Goal: Task Accomplishment & Management: Complete application form

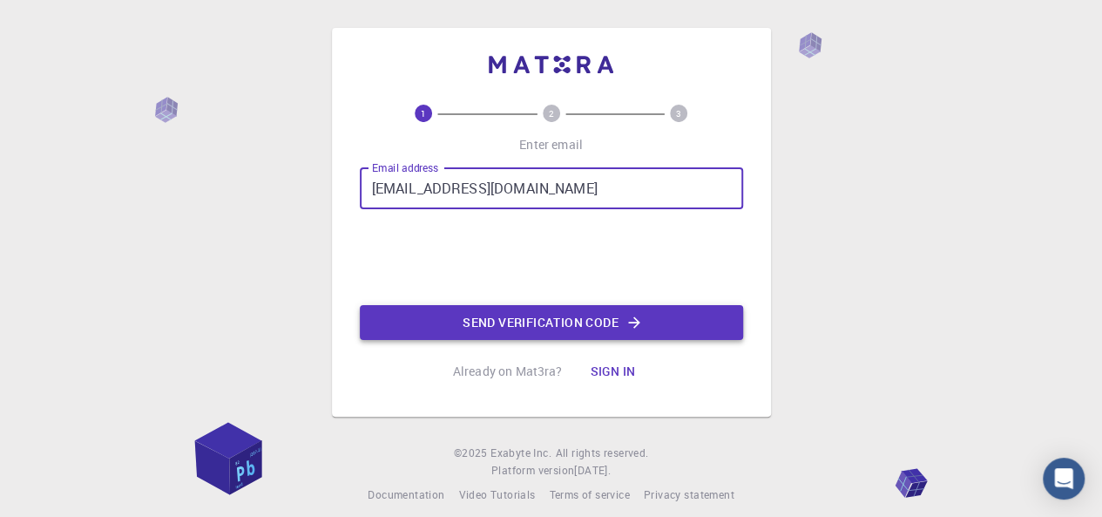
click at [394, 317] on button "Send verification code" at bounding box center [551, 322] width 383 height 35
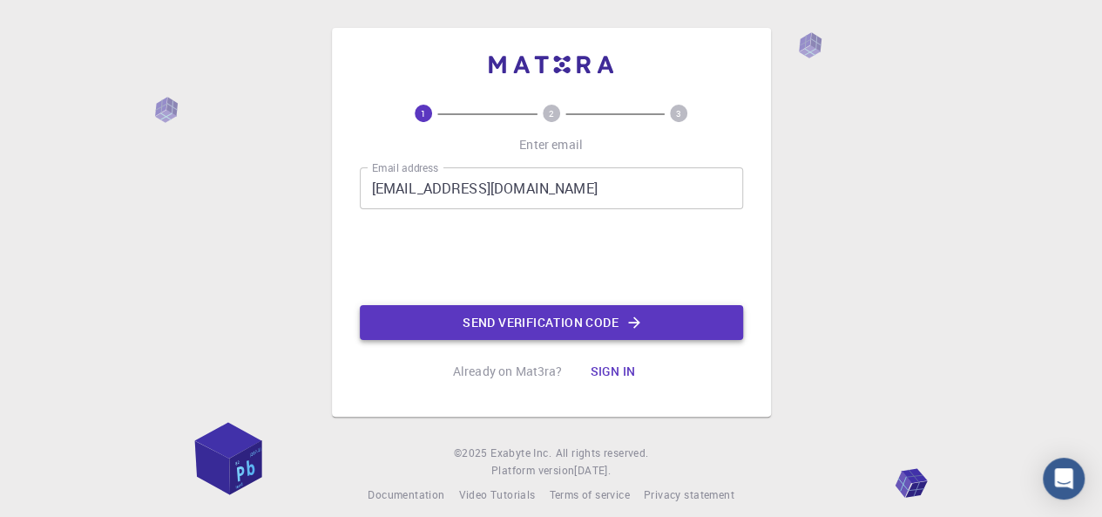
click at [426, 335] on button "Send verification code" at bounding box center [551, 322] width 383 height 35
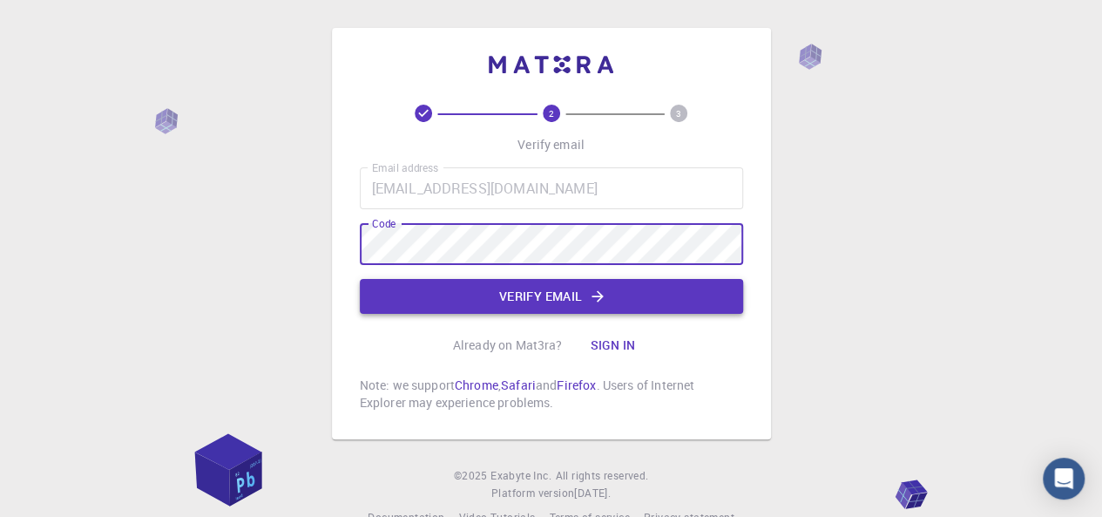
click at [629, 289] on button "Verify email" at bounding box center [551, 296] width 383 height 35
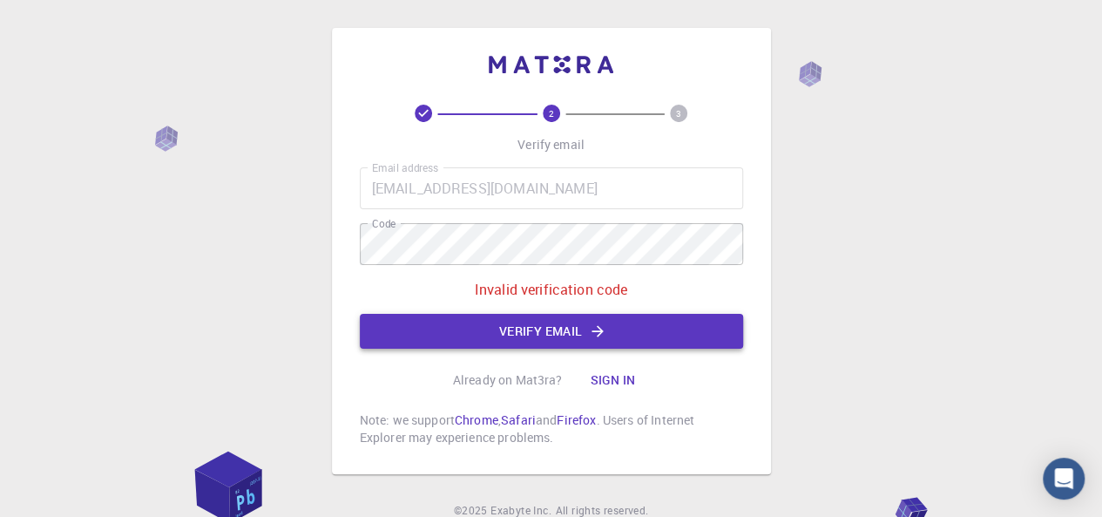
click at [632, 321] on button "Verify email" at bounding box center [551, 331] width 383 height 35
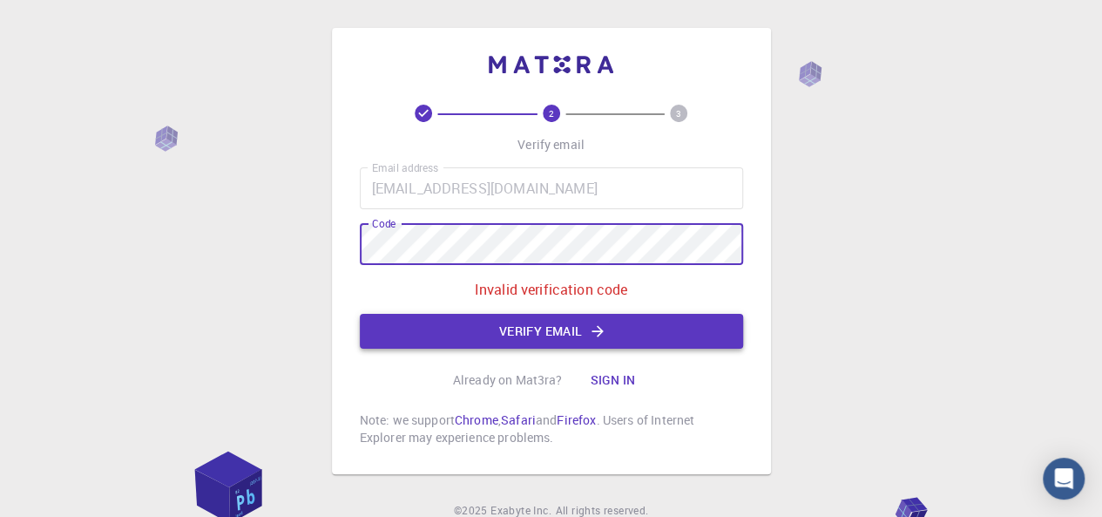
click at [598, 326] on icon "button" at bounding box center [597, 330] width 11 height 11
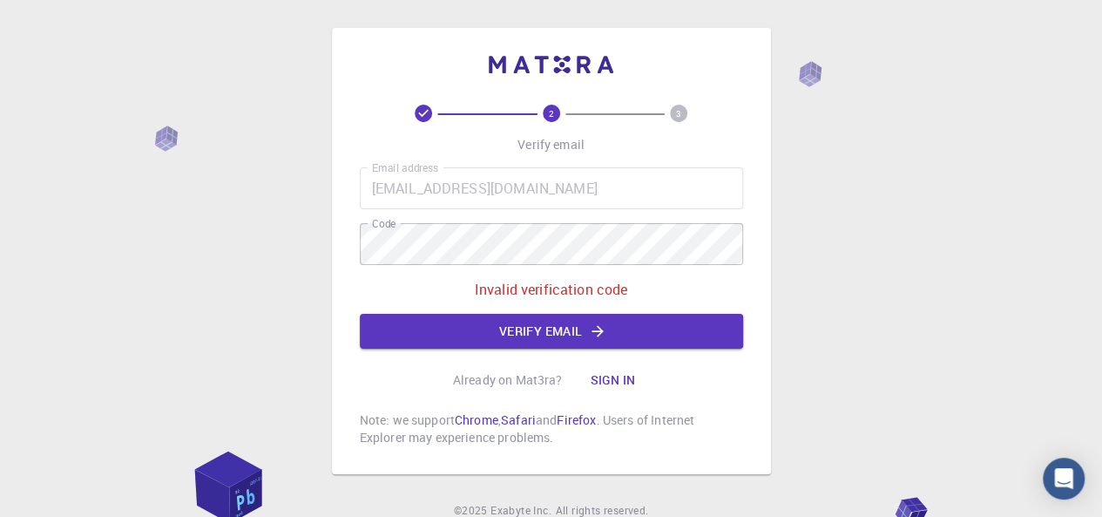
click at [629, 372] on button "Sign in" at bounding box center [612, 379] width 73 height 35
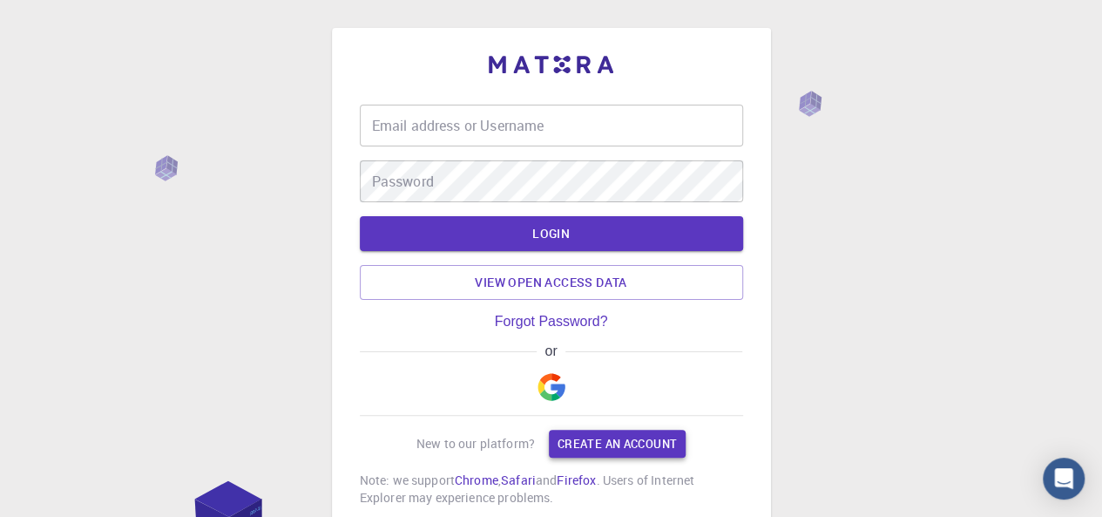
click at [622, 440] on link "Create an account" at bounding box center [617, 443] width 137 height 28
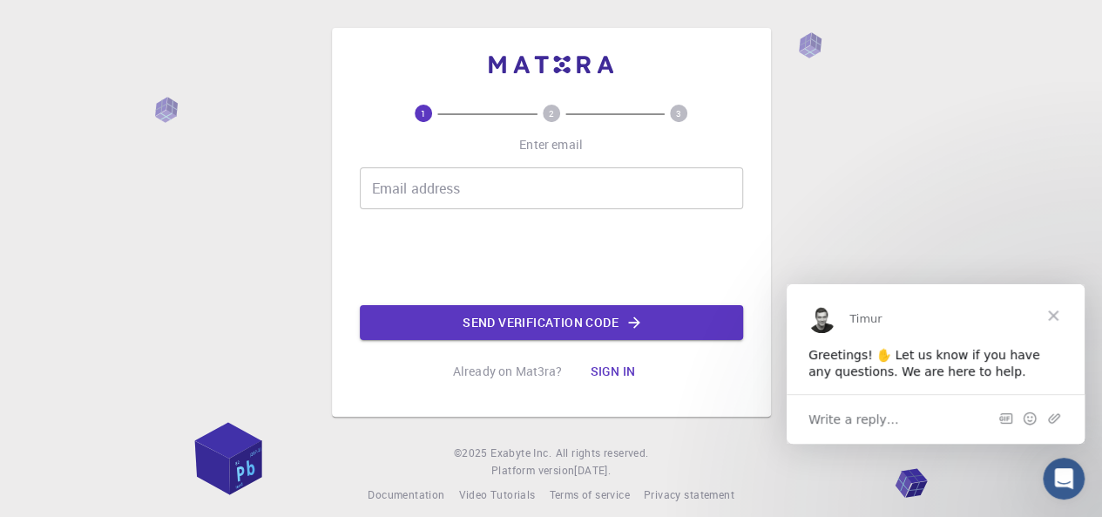
click at [377, 197] on div "Email address Email address" at bounding box center [551, 188] width 383 height 42
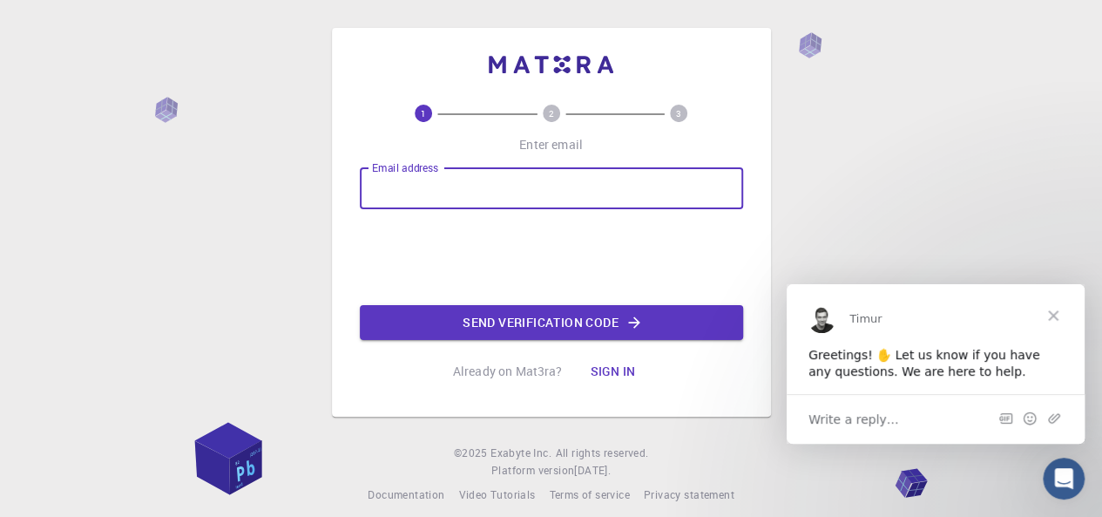
type input "[EMAIL_ADDRESS][DOMAIN_NAME]"
click at [374, 324] on button "Send verification code" at bounding box center [551, 322] width 383 height 35
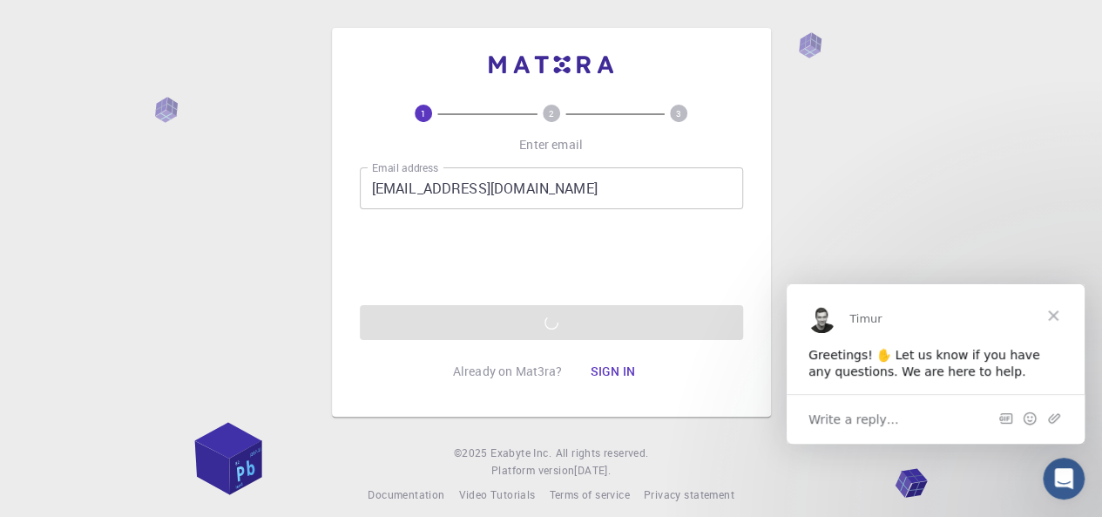
click at [392, 303] on div "Email address [EMAIL_ADDRESS][DOMAIN_NAME] Email address Send verification code" at bounding box center [551, 253] width 383 height 172
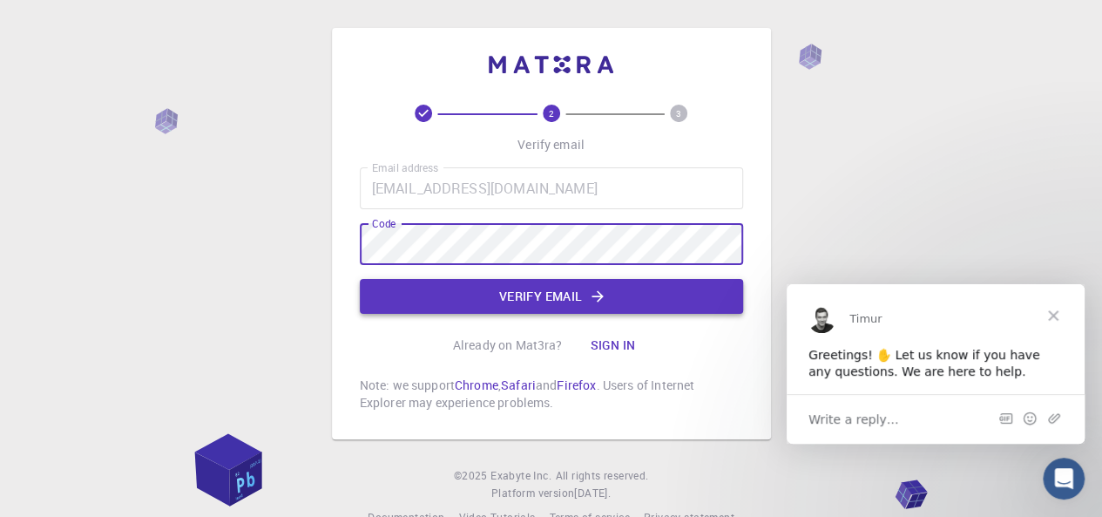
click at [622, 281] on button "Verify email" at bounding box center [551, 296] width 383 height 35
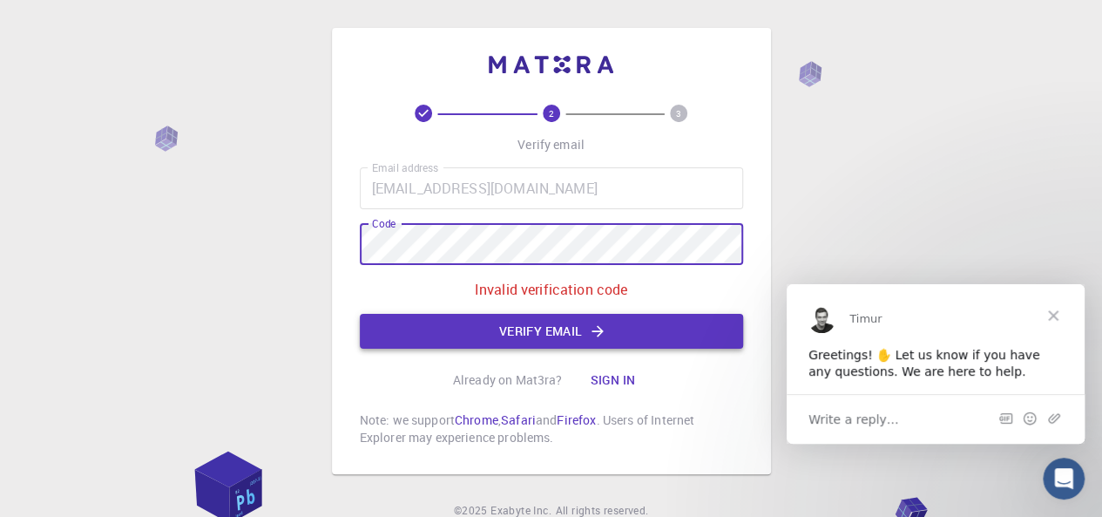
click at [598, 331] on icon "button" at bounding box center [597, 330] width 11 height 11
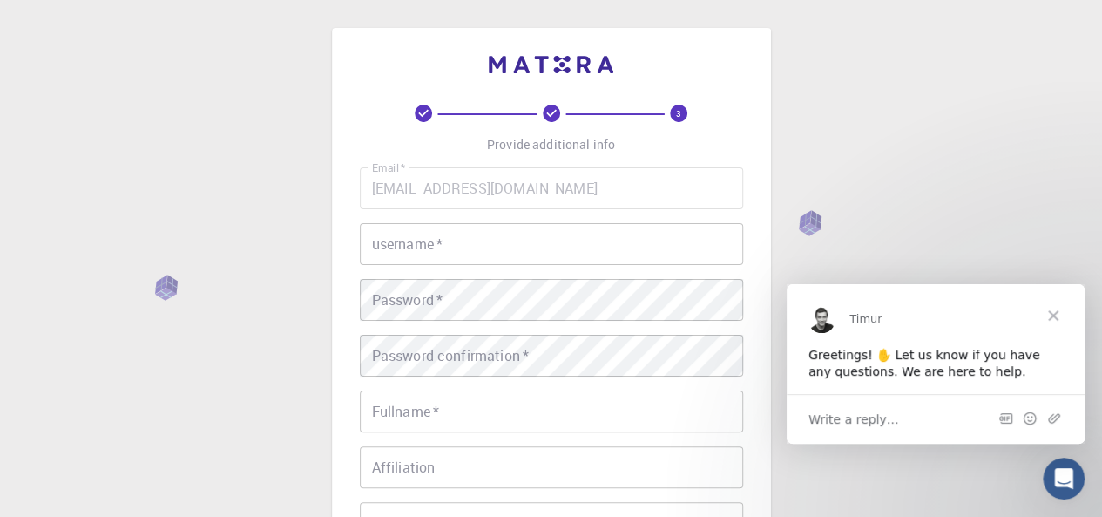
click at [378, 244] on div "username   * username   *" at bounding box center [551, 244] width 383 height 42
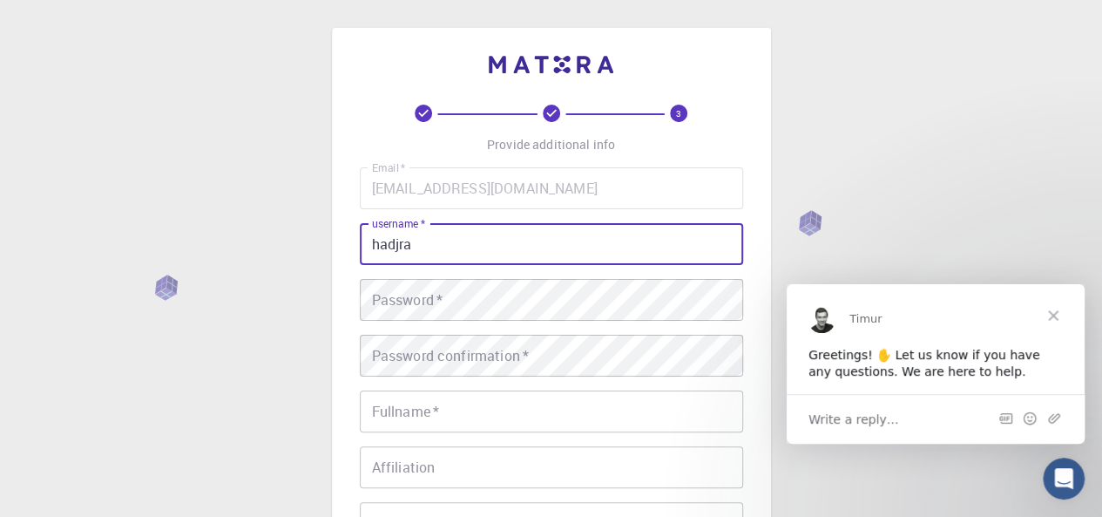
type input "hadjra"
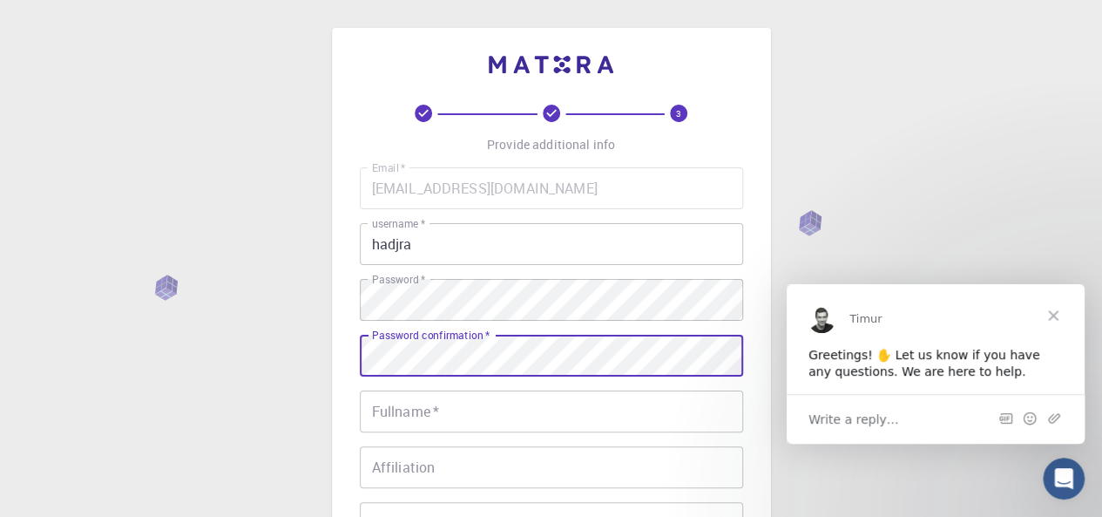
click at [591, 408] on input "Fullname   *" at bounding box center [551, 411] width 383 height 42
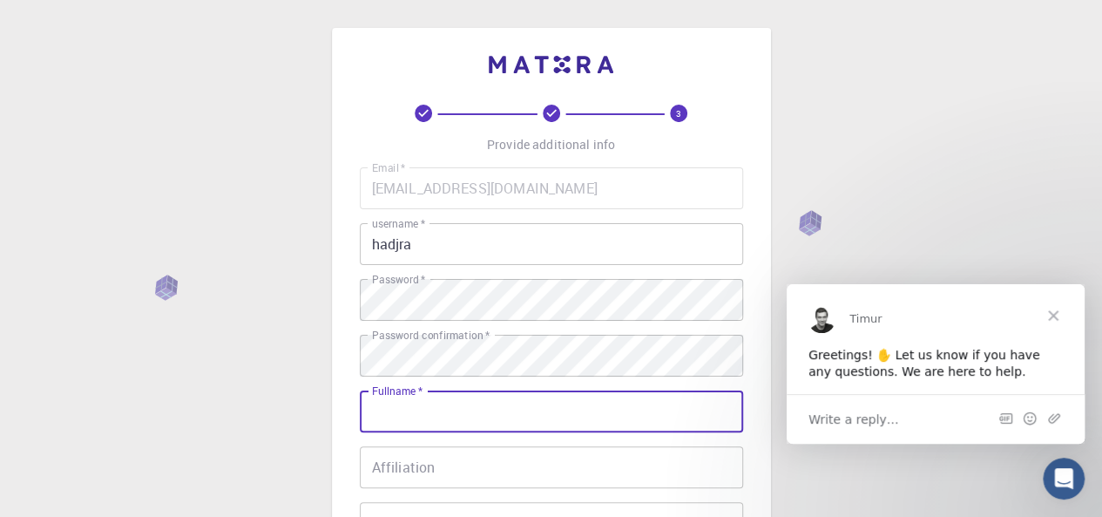
type input "Hadjra [PERSON_NAME]"
type input "06705489901"
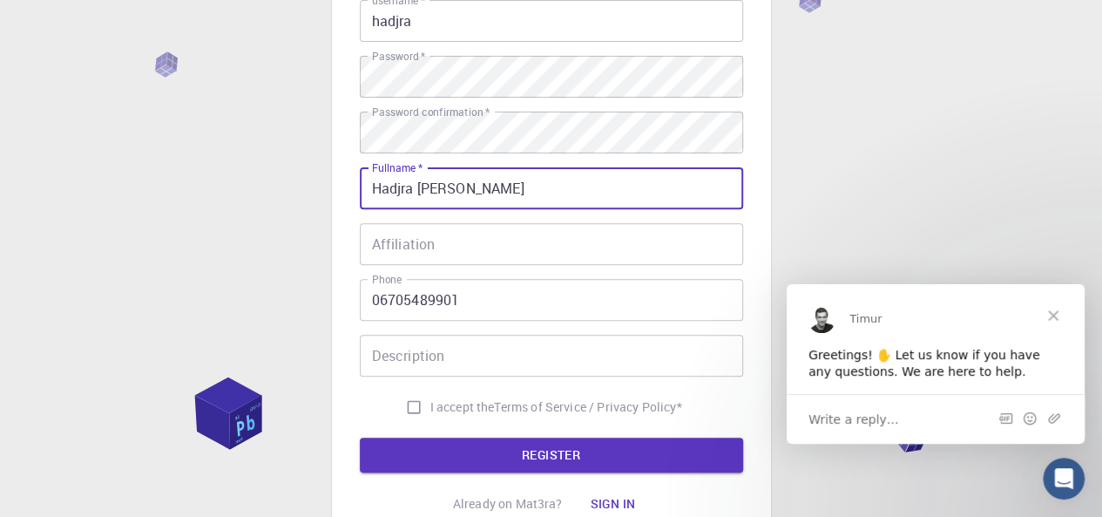
scroll to position [249, 0]
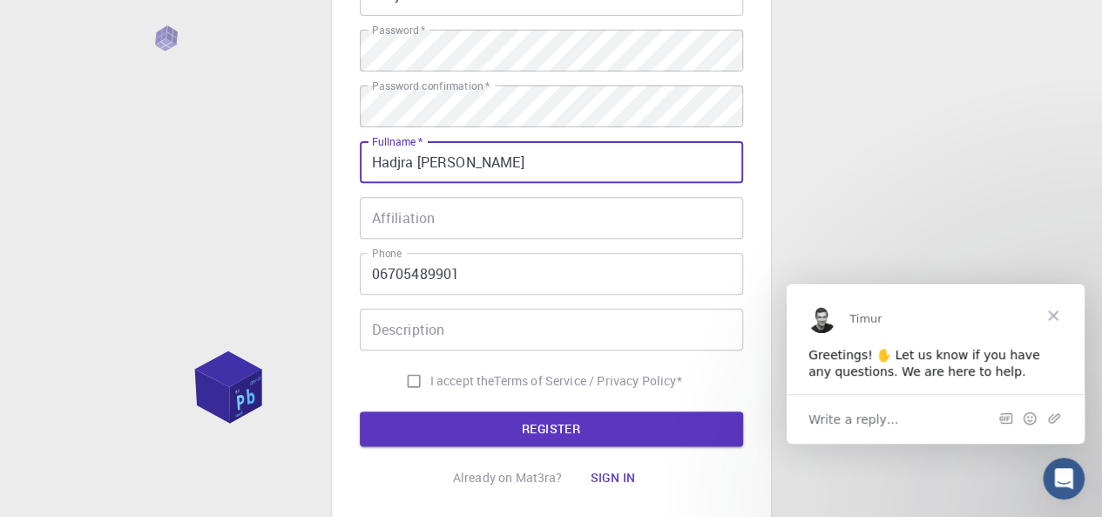
click at [413, 378] on input "I accept the Terms of Service / Privacy Policy *" at bounding box center [413, 380] width 33 height 33
checkbox input "true"
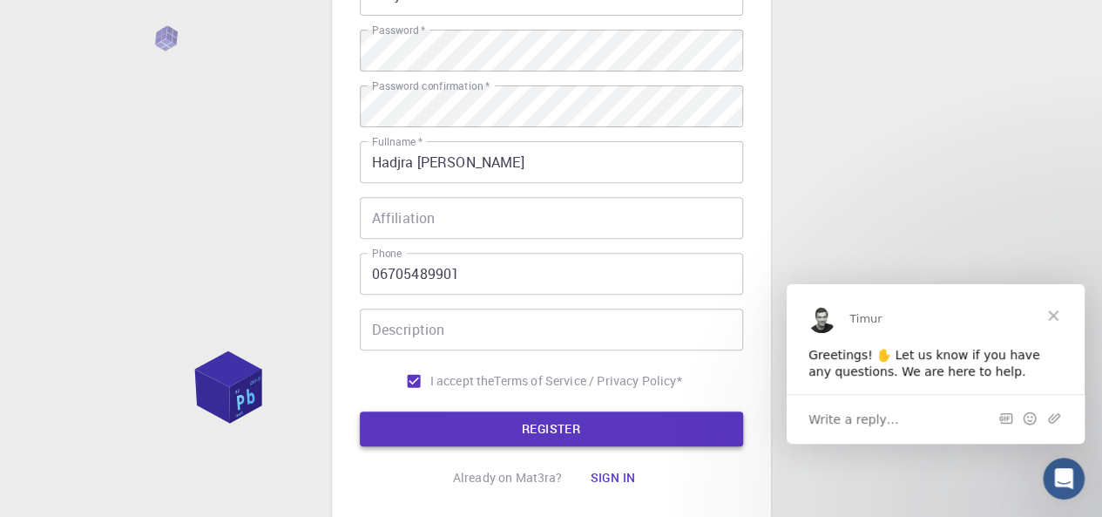
click at [582, 429] on button "REGISTER" at bounding box center [551, 428] width 383 height 35
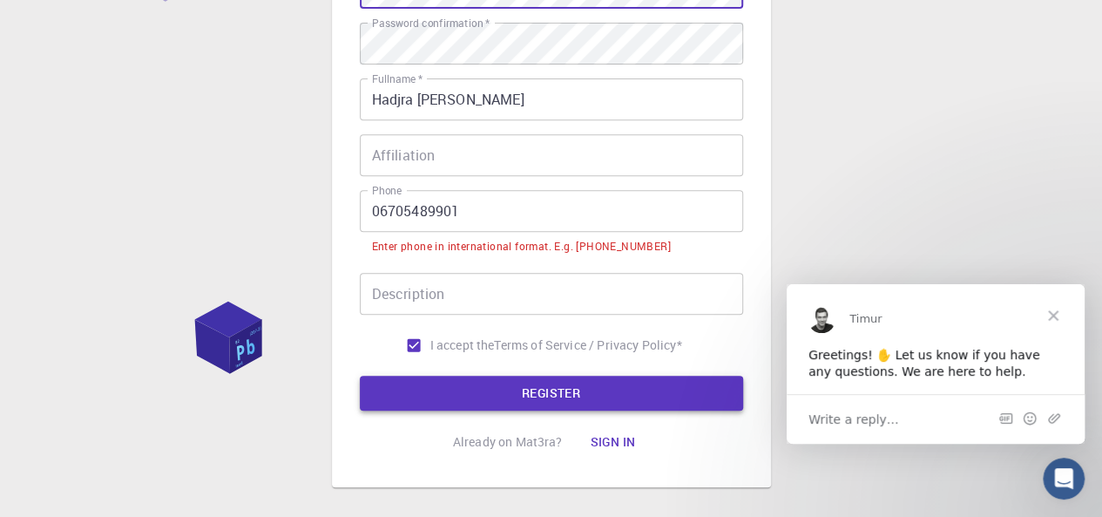
scroll to position [398, 0]
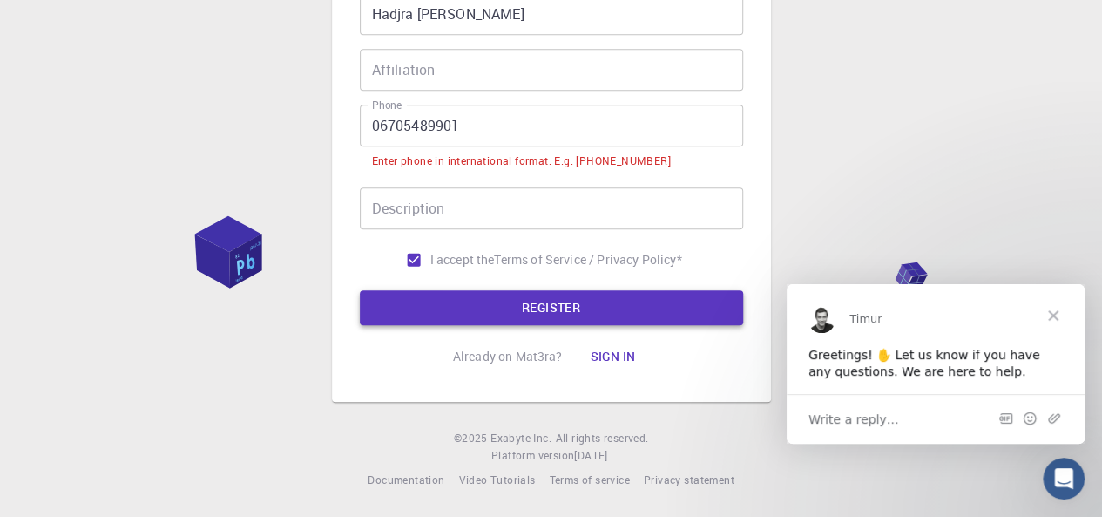
click at [598, 290] on button "REGISTER" at bounding box center [551, 307] width 383 height 35
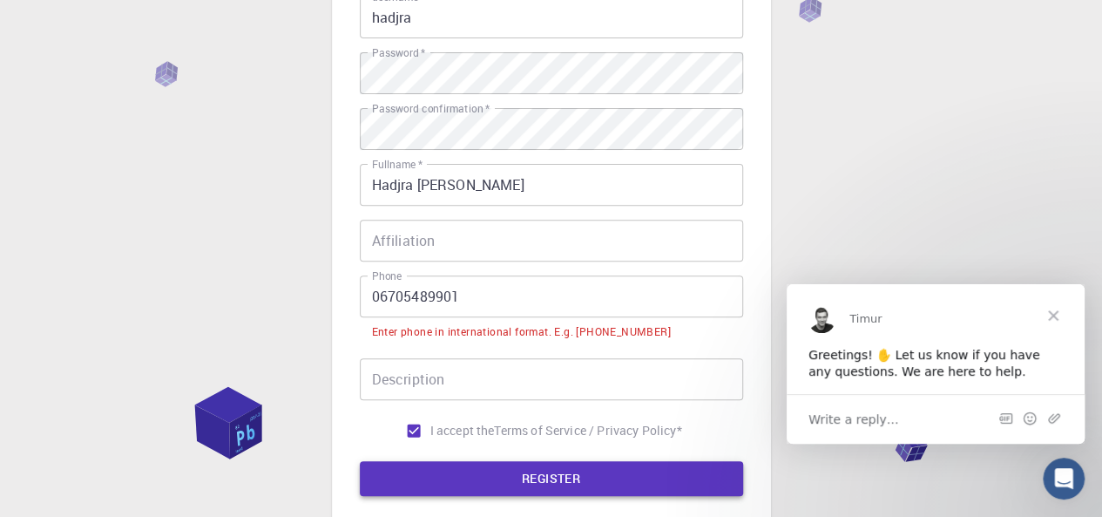
scroll to position [219, 0]
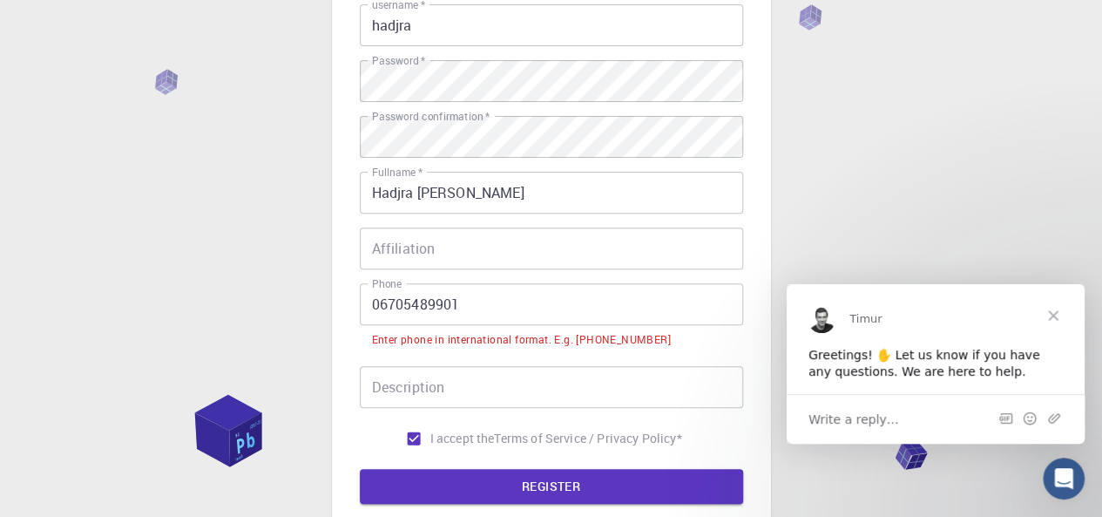
click at [380, 311] on input "06705489901" at bounding box center [551, 304] width 383 height 42
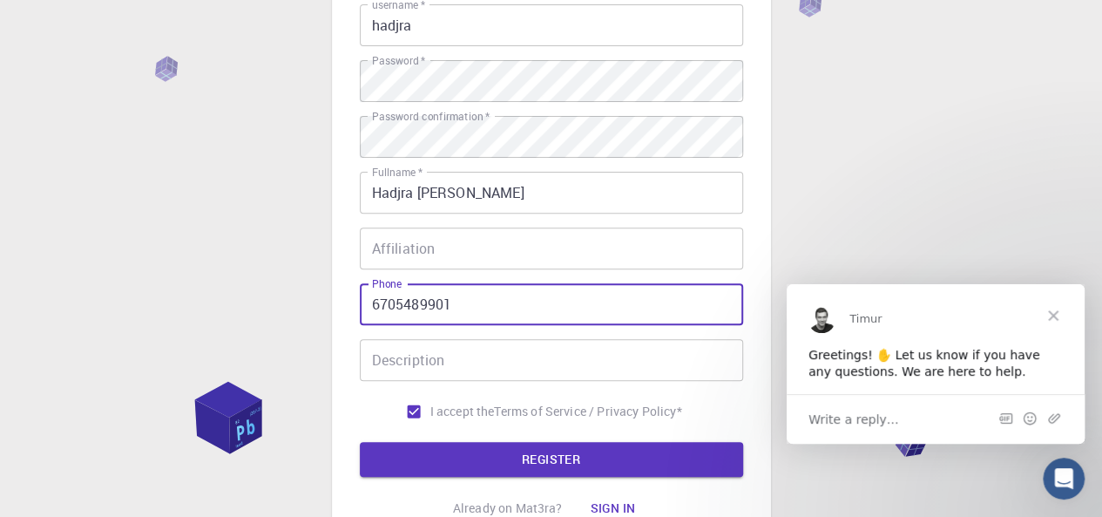
click at [375, 305] on input "6705489901" at bounding box center [551, 304] width 383 height 42
type input "[PHONE_NUMBER]"
click at [645, 457] on button "REGISTER" at bounding box center [551, 459] width 383 height 35
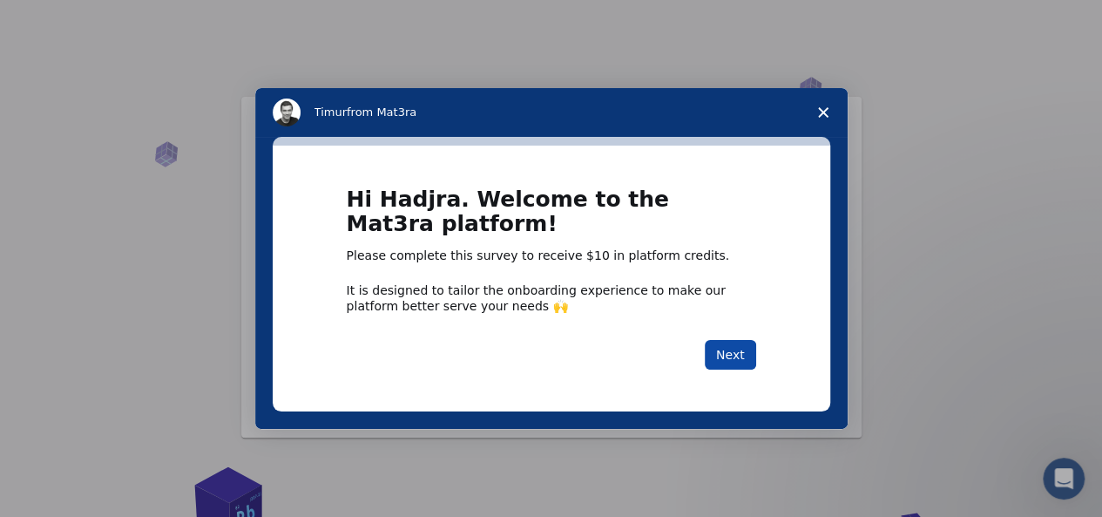
click at [743, 356] on button "Next" at bounding box center [730, 355] width 51 height 30
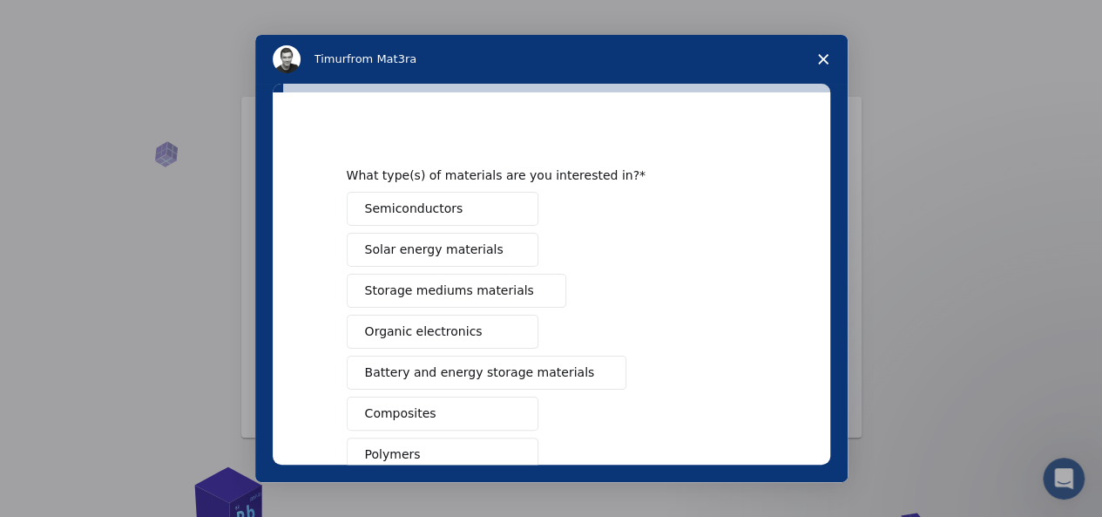
scroll to position [16, 0]
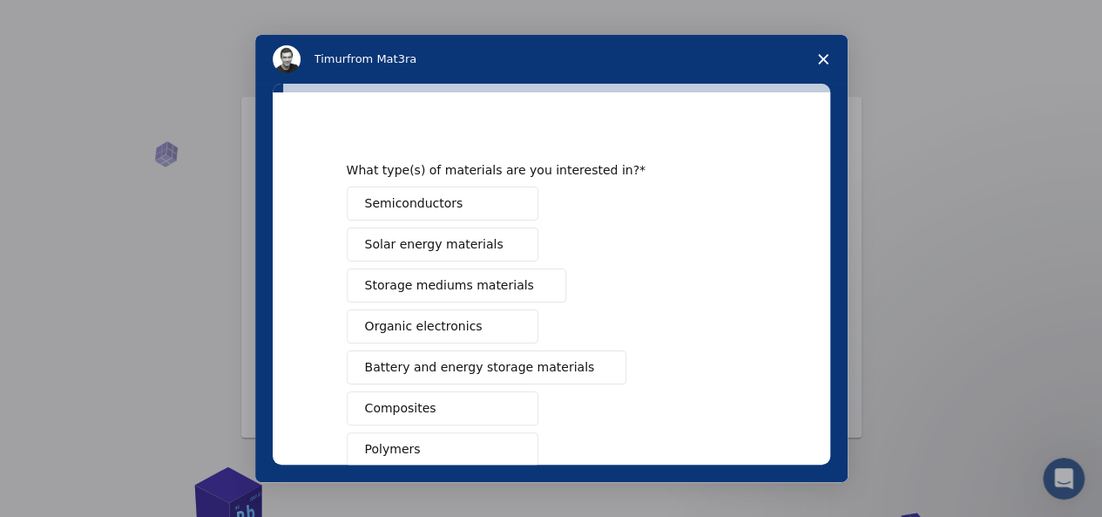
click at [465, 283] on span "Storage mediums materials" at bounding box center [449, 285] width 169 height 18
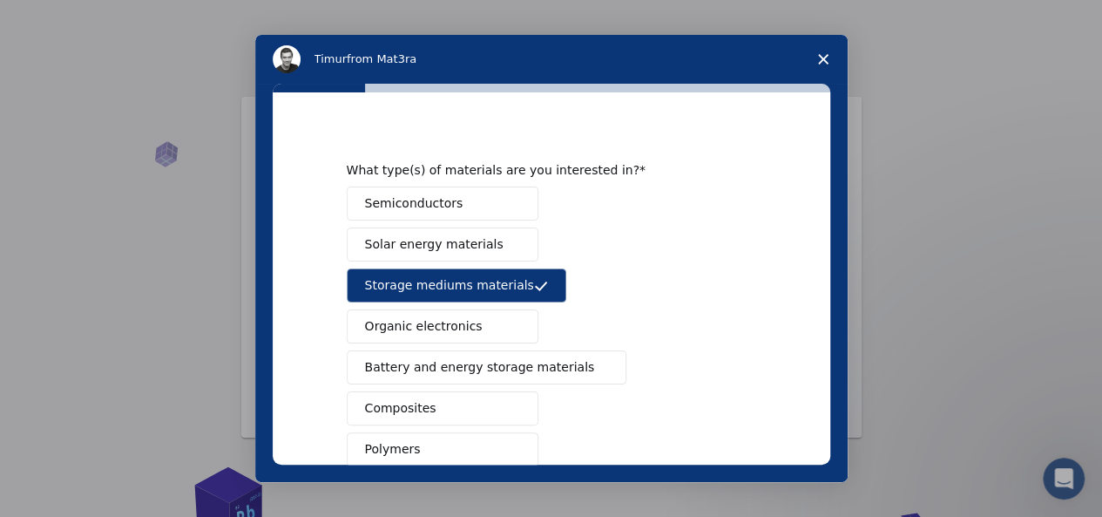
click at [594, 368] on span "Intercom messenger" at bounding box center [601, 368] width 14 height 14
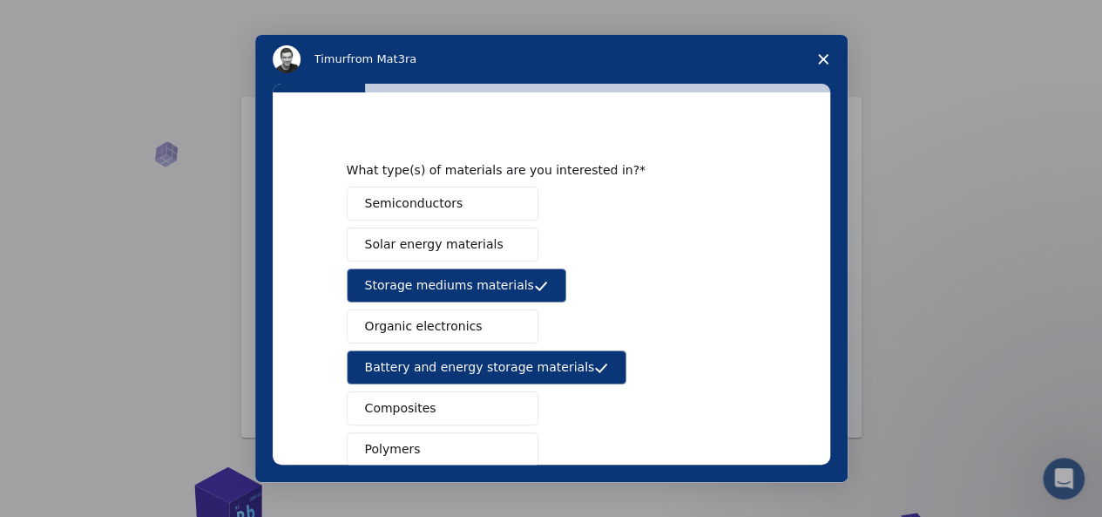
click at [493, 406] on button "Composites" at bounding box center [443, 408] width 192 height 34
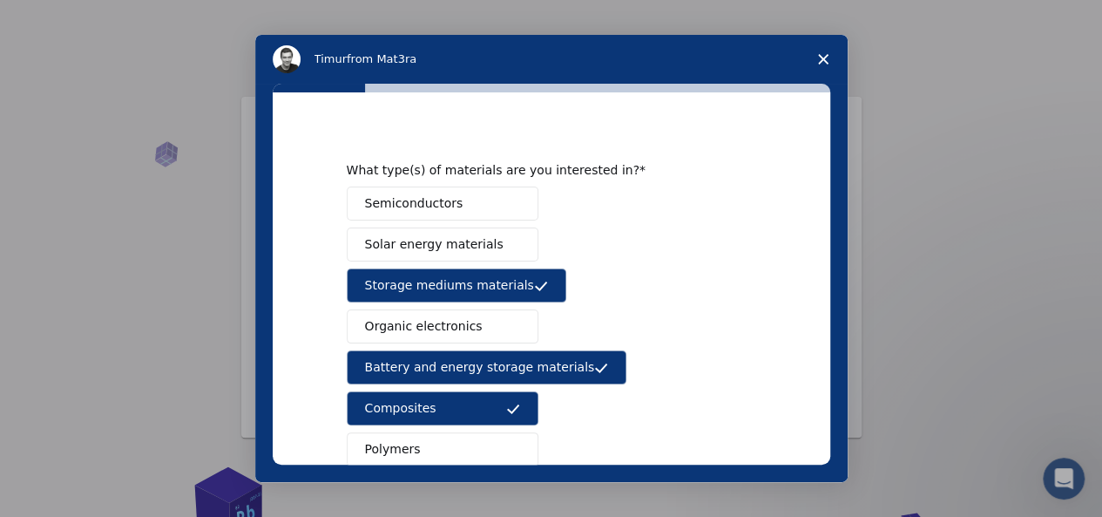
click at [486, 197] on button "Semiconductors" at bounding box center [443, 203] width 192 height 34
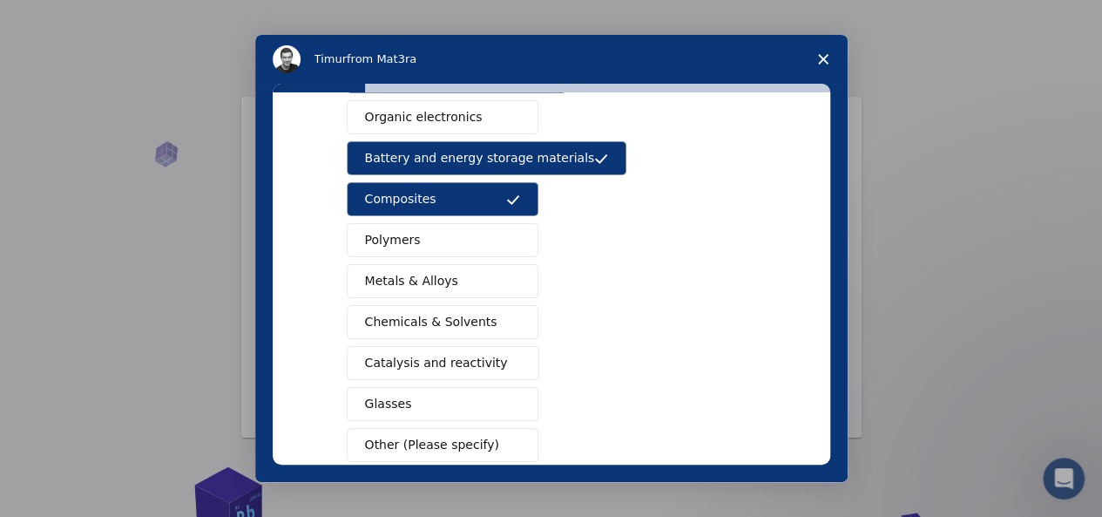
scroll to position [225, 0]
click at [473, 279] on button "Metals & Alloys" at bounding box center [443, 281] width 192 height 34
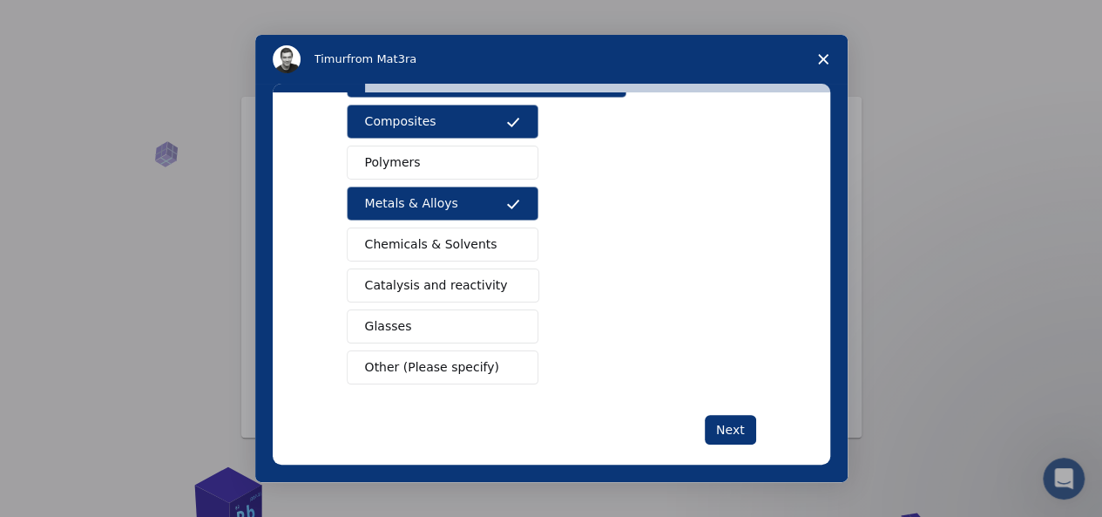
scroll to position [317, 0]
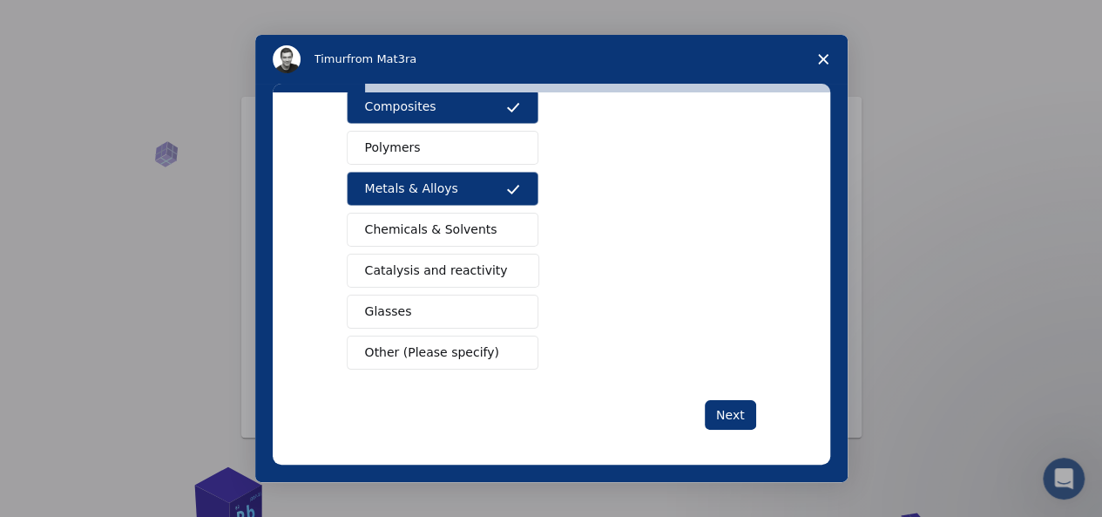
click at [495, 347] on button "Other (Please specify)" at bounding box center [443, 352] width 192 height 34
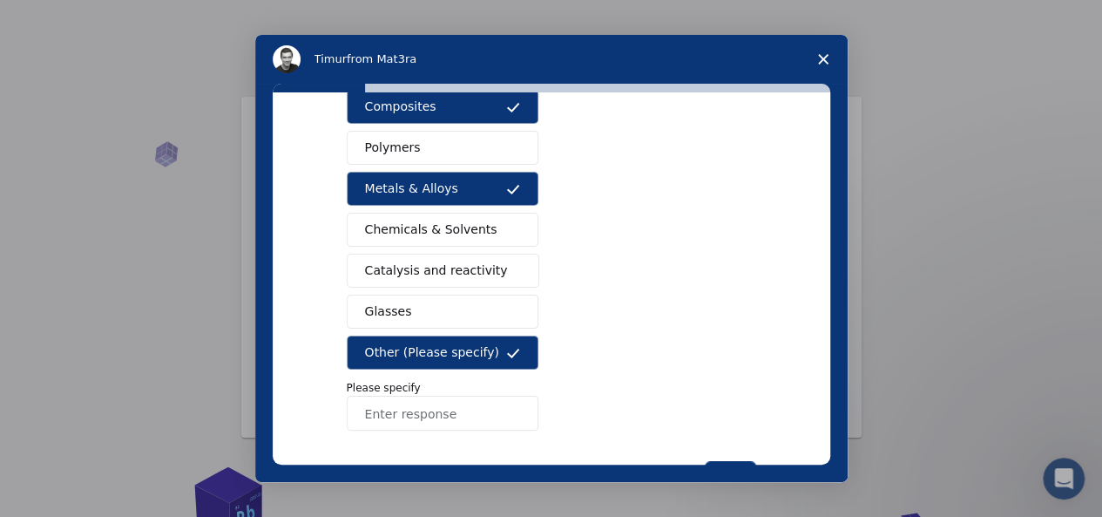
click at [471, 404] on input "Enter response" at bounding box center [443, 413] width 192 height 35
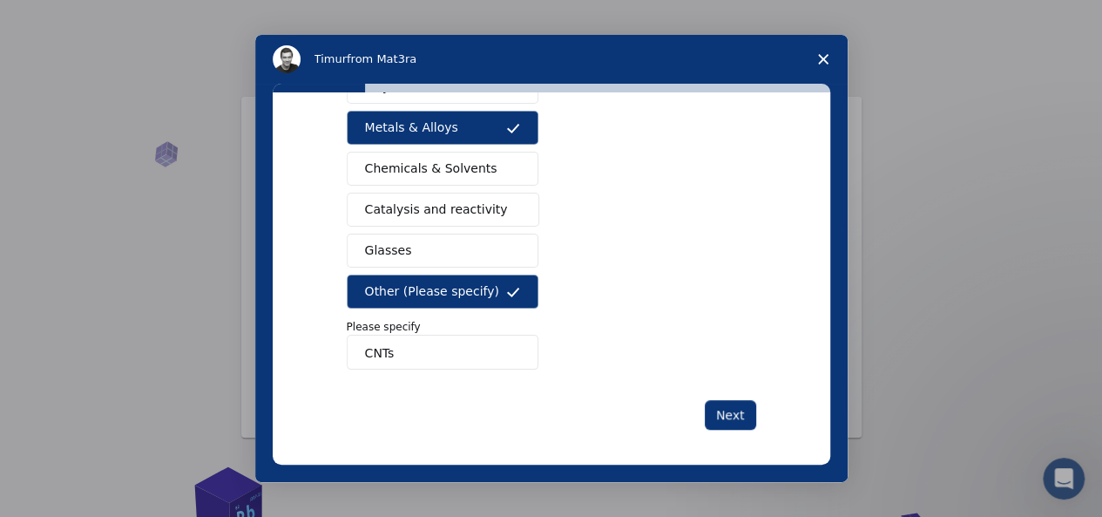
click at [463, 343] on input "CNTs" at bounding box center [443, 352] width 192 height 35
type input "CNTs"
click at [727, 402] on button "Next" at bounding box center [730, 415] width 51 height 30
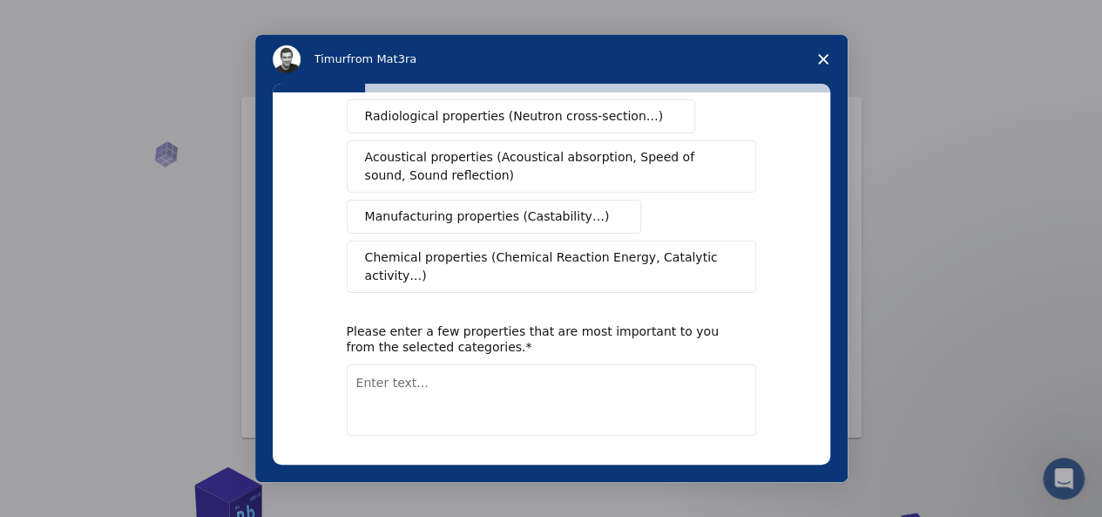
scroll to position [0, 0]
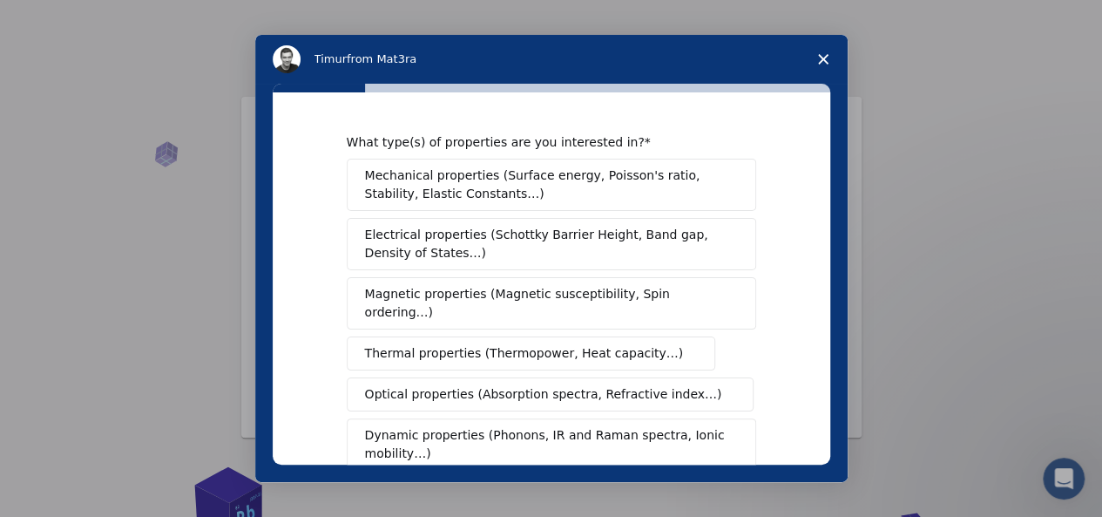
click at [577, 178] on span "Mechanical properties (Surface energy, Poisson's ratio, Stability, Elastic Cons…" at bounding box center [546, 184] width 363 height 37
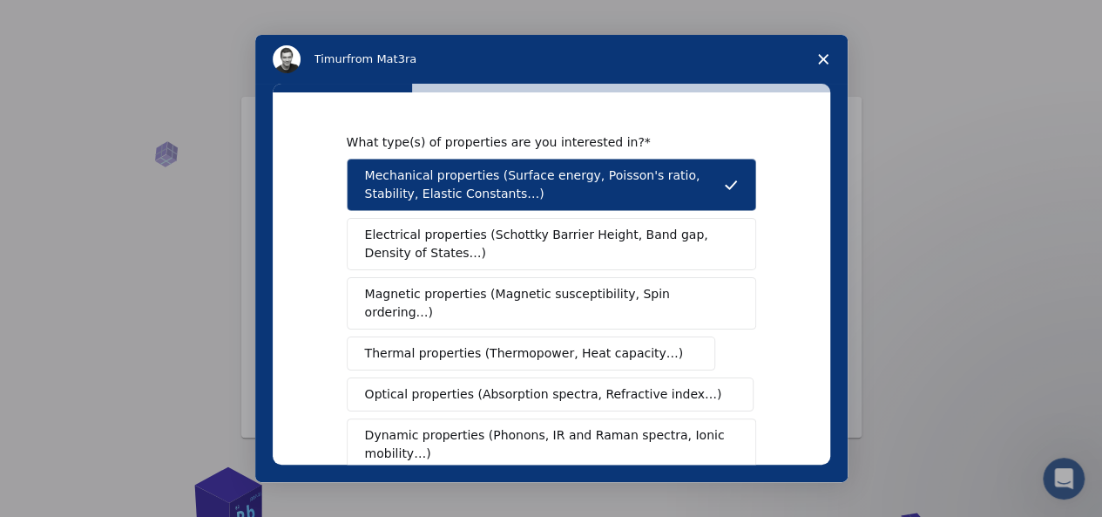
click at [636, 236] on span "Electrical properties (Schottky Barrier Height, Band gap, Density of States…)" at bounding box center [546, 244] width 362 height 37
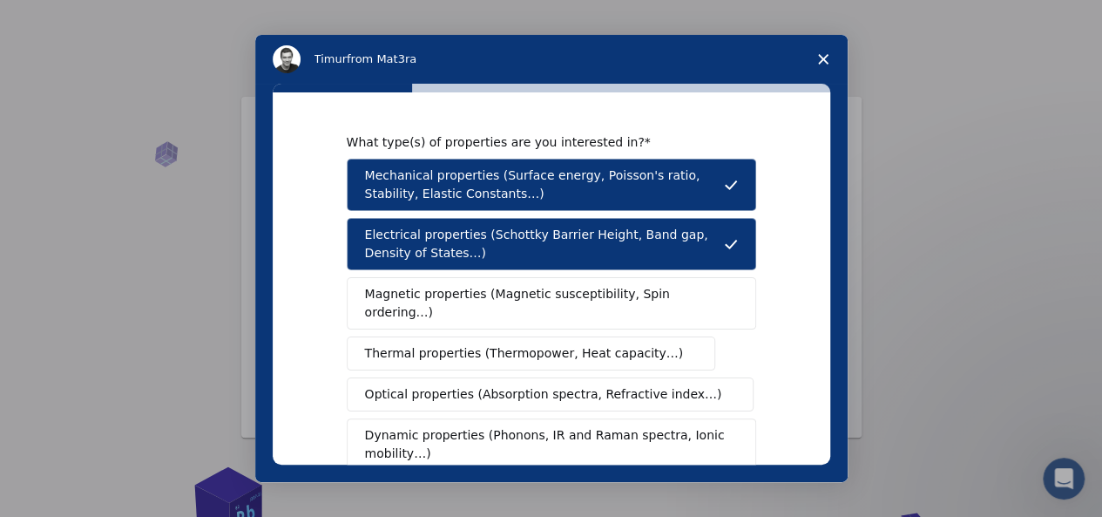
click at [591, 344] on span "Thermal properties (Thermopower, Heat capacity…)" at bounding box center [524, 353] width 319 height 18
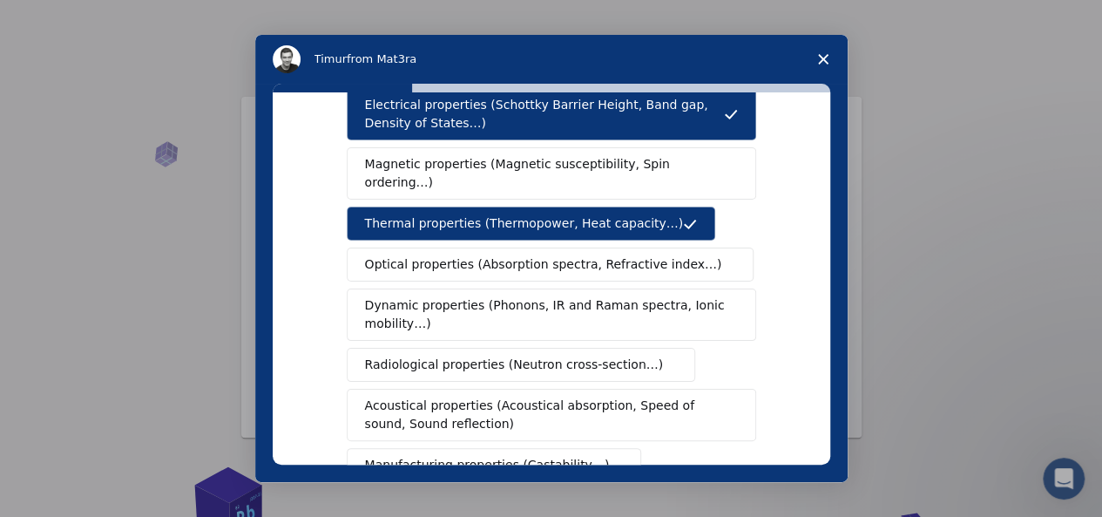
scroll to position [132, 0]
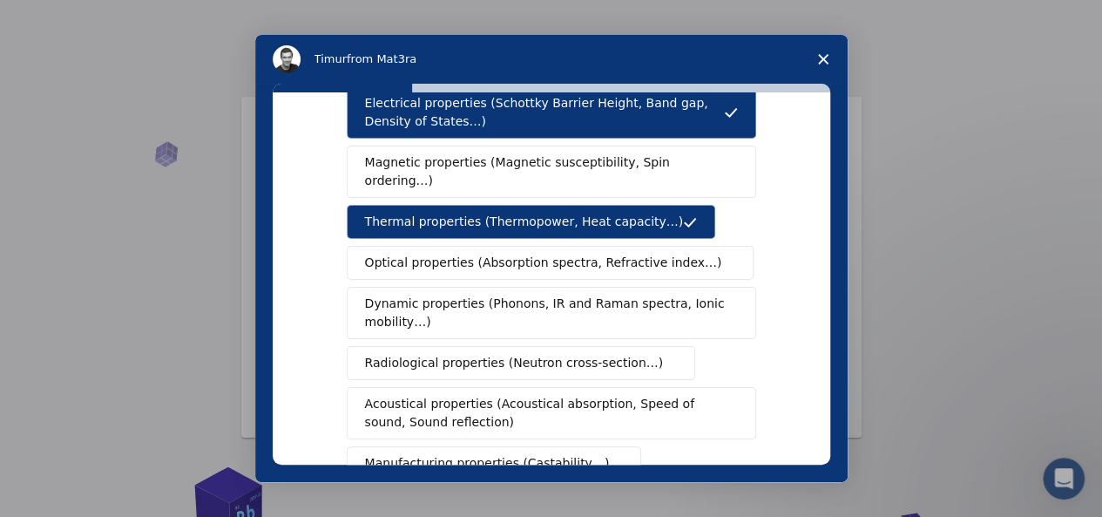
click at [624, 254] on span "Optical properties (Absorption spectra, Refractive index…)" at bounding box center [543, 263] width 357 height 18
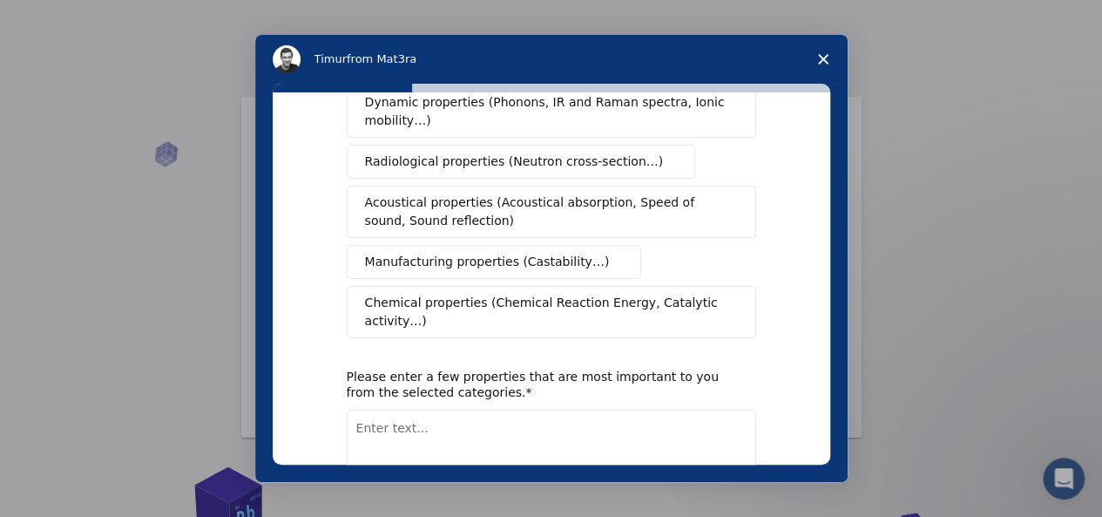
scroll to position [408, 0]
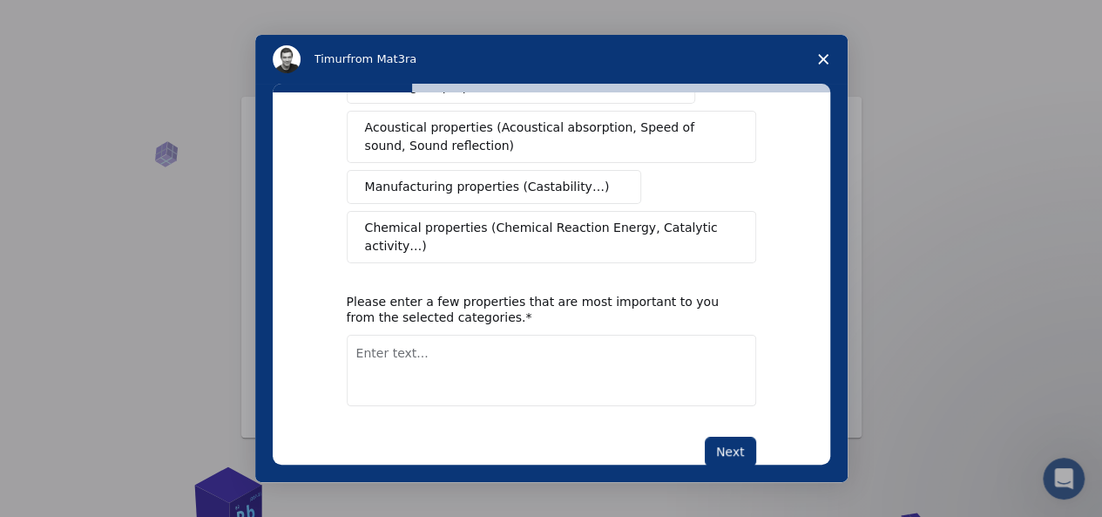
click at [694, 219] on span "Chemical properties (Chemical Reaction Energy, Catalytic activity…)" at bounding box center [545, 237] width 361 height 37
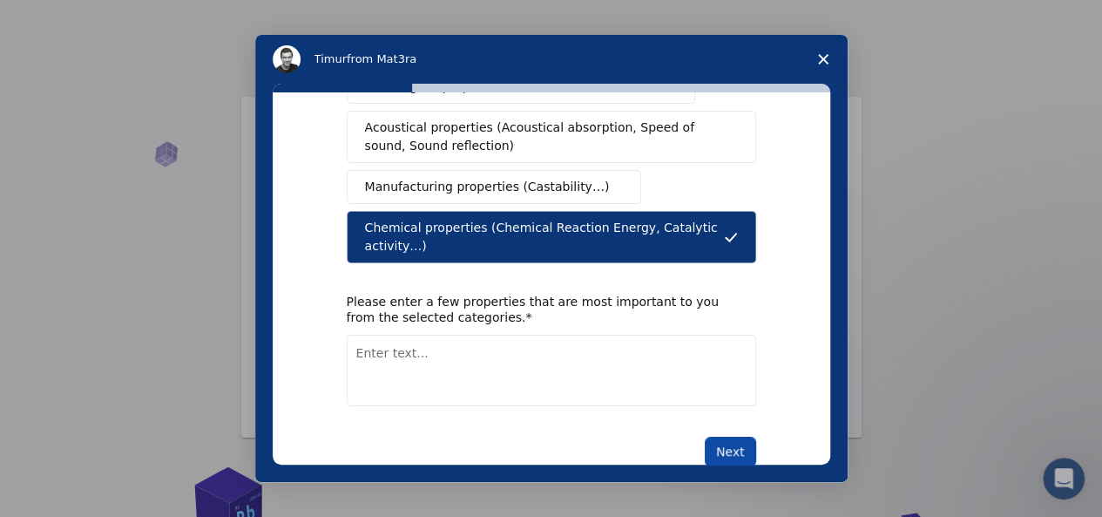
click at [730, 436] on button "Next" at bounding box center [730, 451] width 51 height 30
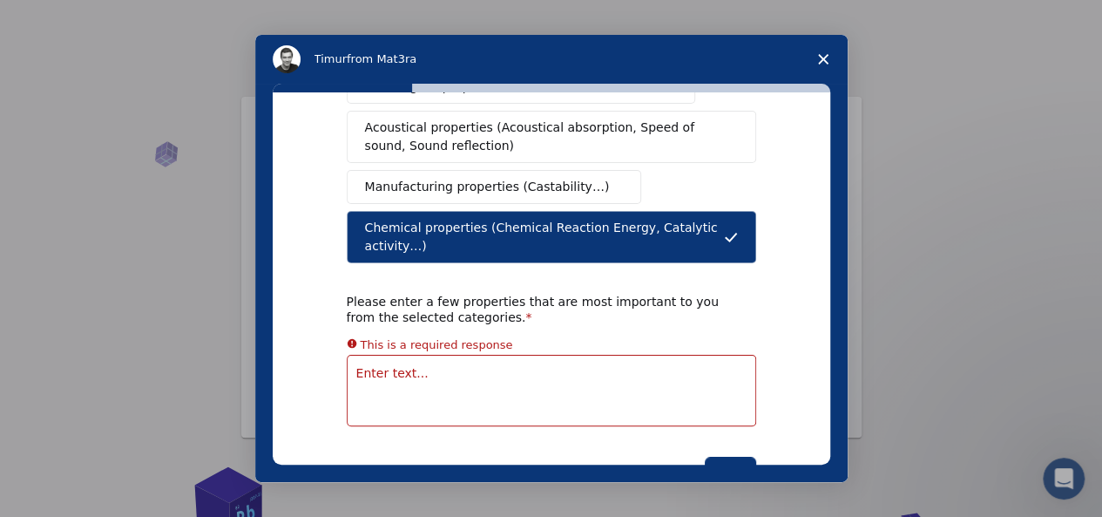
click at [653, 355] on textarea "Enter text..." at bounding box center [551, 390] width 409 height 71
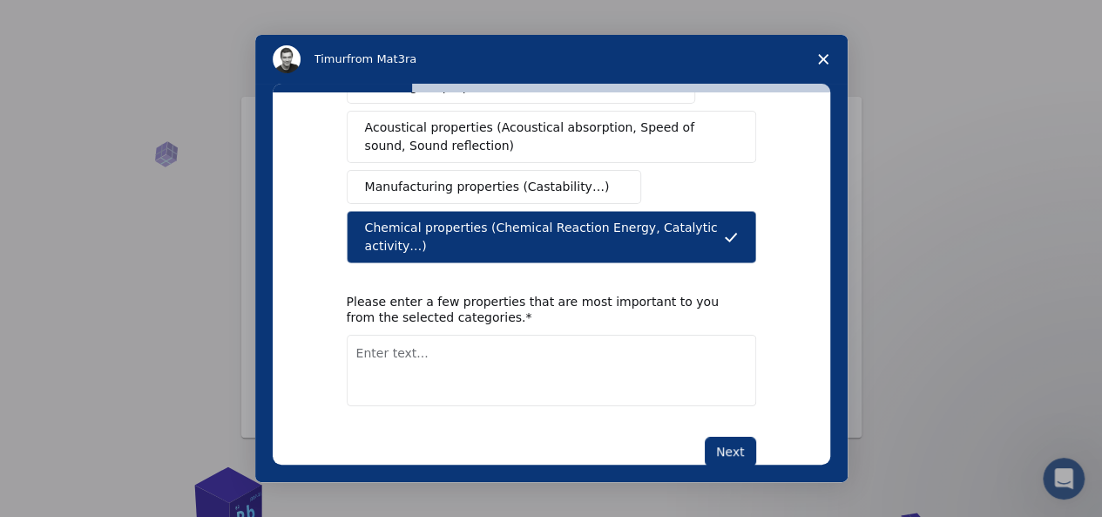
drag, startPoint x: 468, startPoint y: 201, endPoint x: 376, endPoint y: 203, distance: 91.5
click at [376, 219] on span "Chemical properties (Chemical Reaction Energy, Catalytic activity…)" at bounding box center [544, 237] width 359 height 37
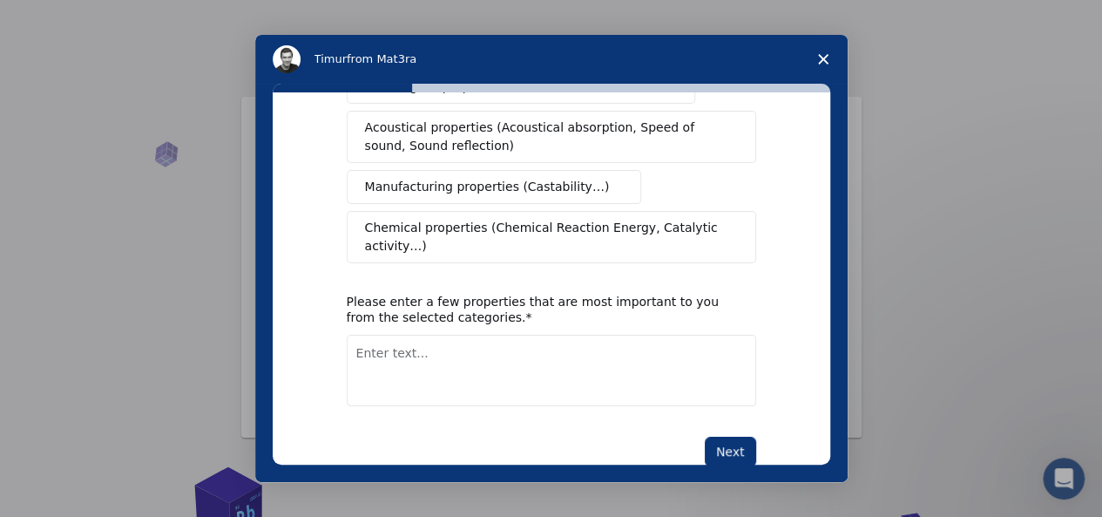
click at [364, 335] on textarea "Enter text..." at bounding box center [551, 370] width 409 height 71
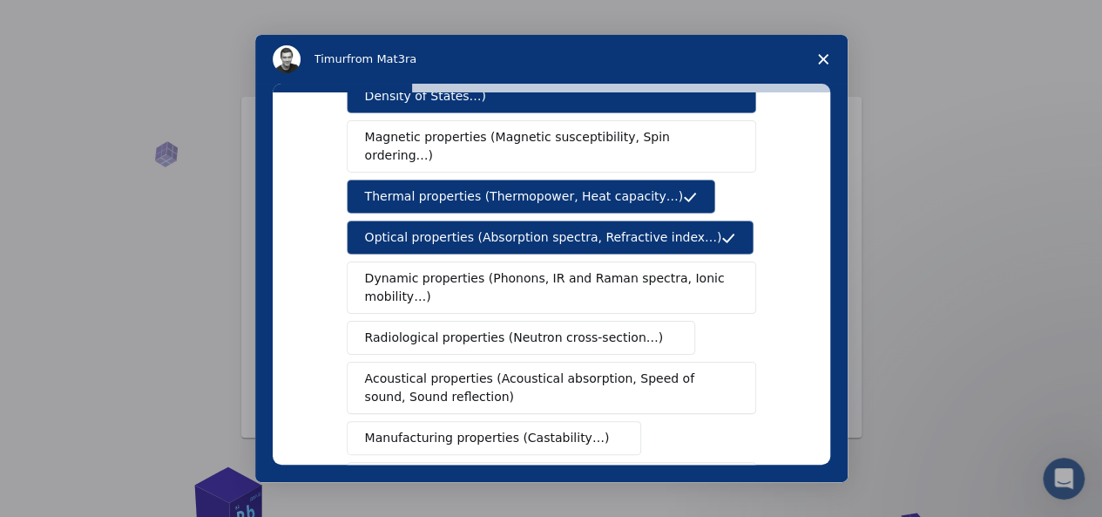
scroll to position [190, 0]
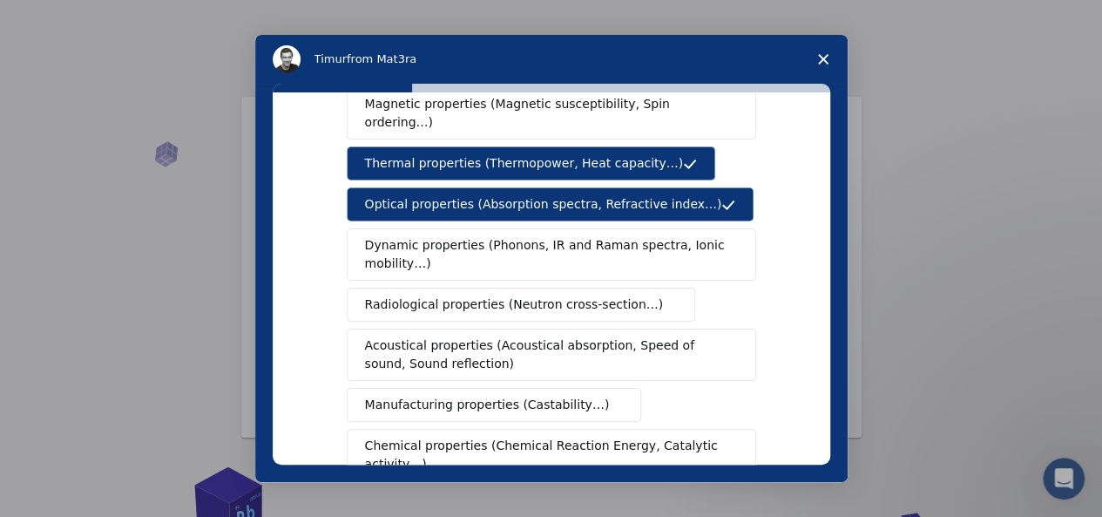
click at [634, 436] on span "Chemical properties (Chemical Reaction Energy, Catalytic activity…)" at bounding box center [545, 454] width 361 height 37
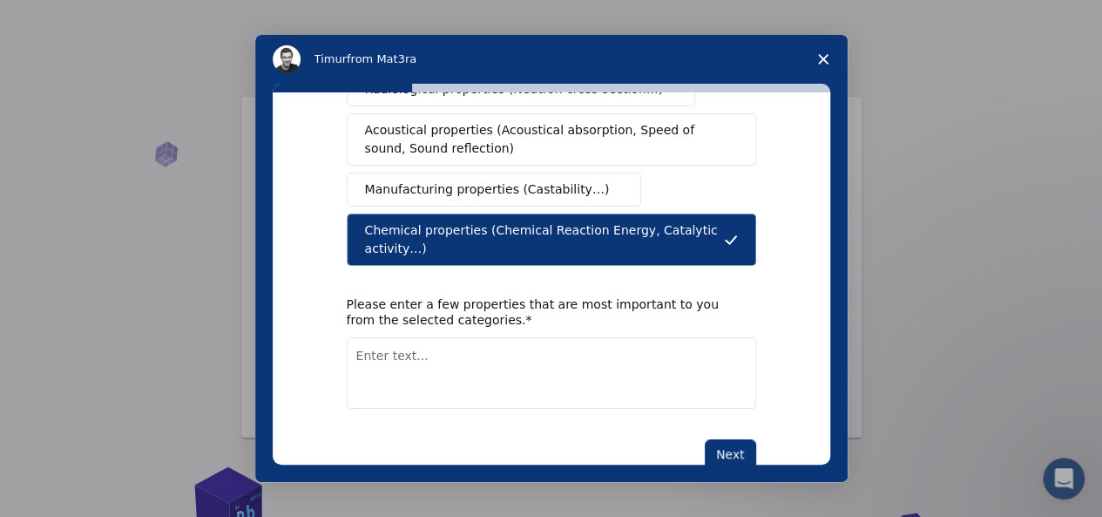
scroll to position [408, 0]
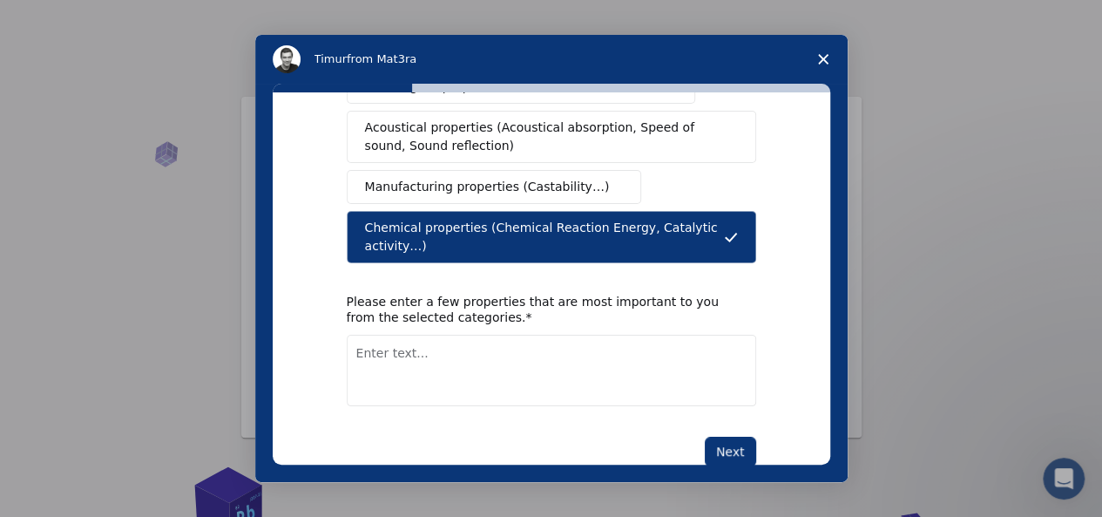
click at [532, 335] on textarea "Enter text..." at bounding box center [551, 370] width 409 height 71
type textarea "mechanical electrical"
click at [732, 436] on button "Next" at bounding box center [730, 451] width 51 height 30
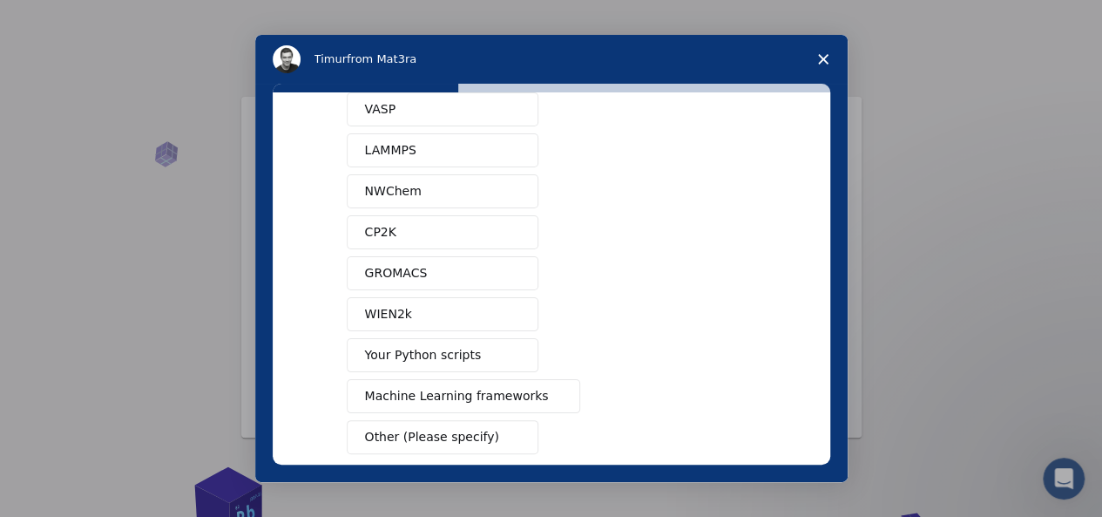
scroll to position [111, 0]
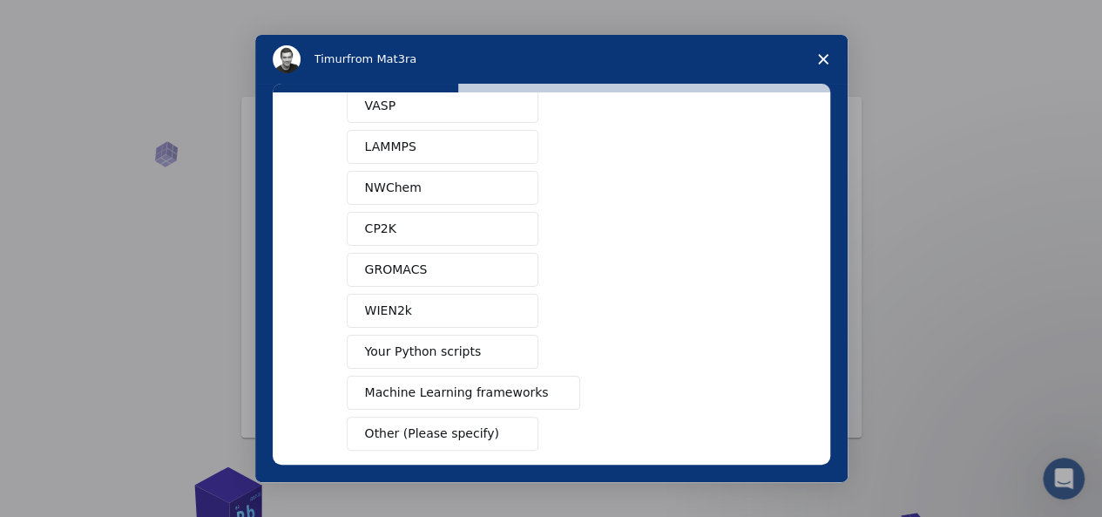
click at [484, 354] on button "Your Python scripts" at bounding box center [443, 352] width 192 height 34
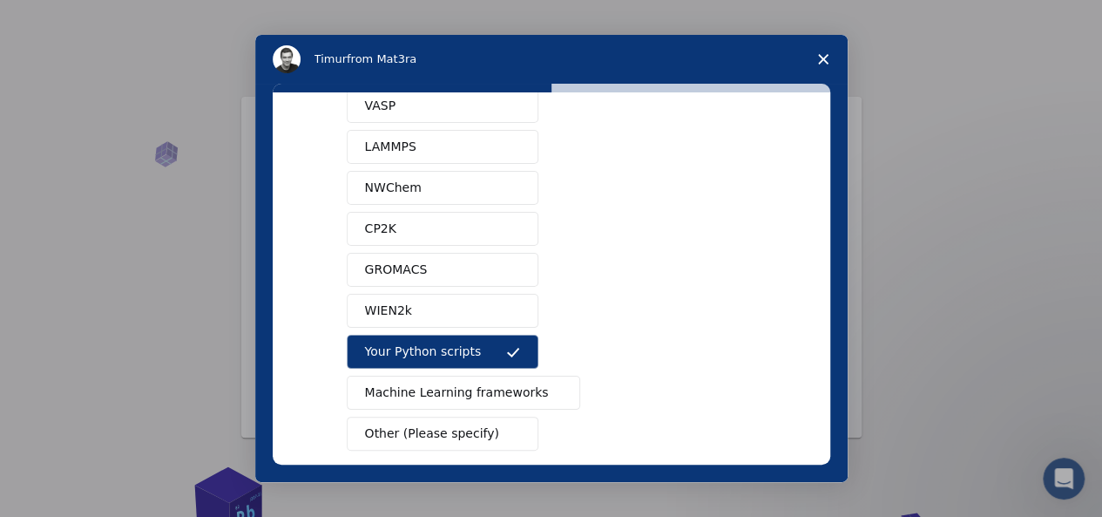
scroll to position [193, 0]
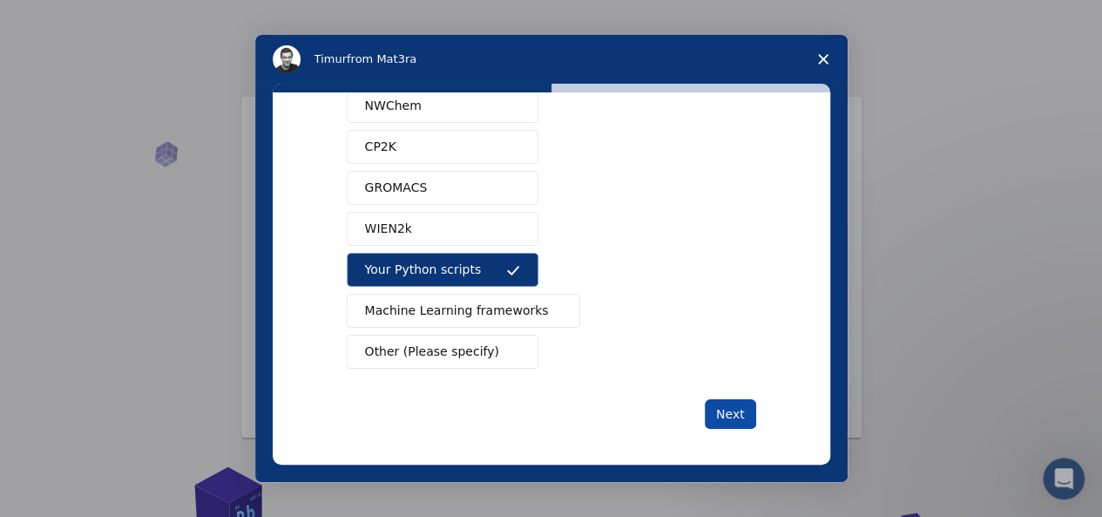
click at [711, 408] on button "Next" at bounding box center [730, 414] width 51 height 30
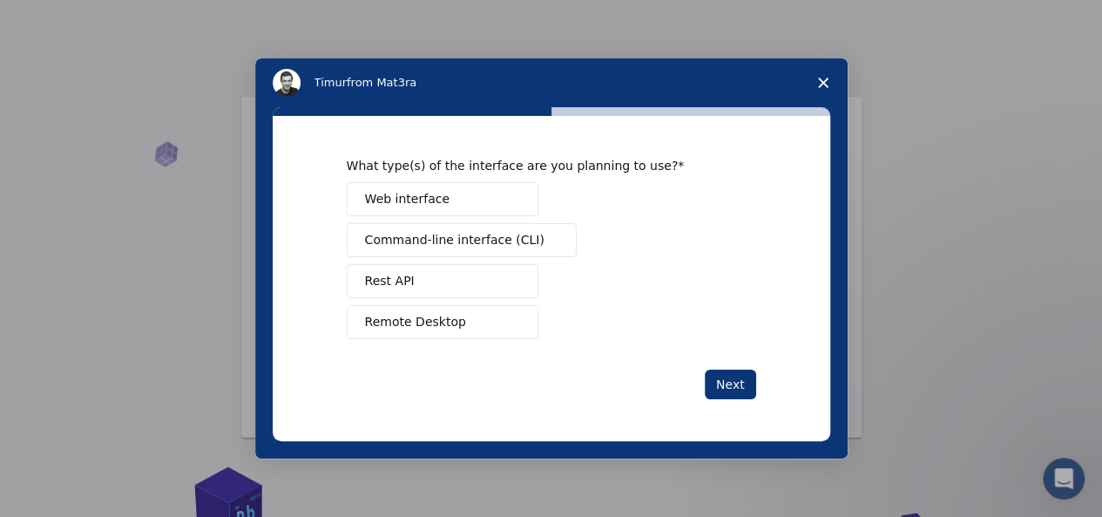
scroll to position [0, 0]
click at [457, 200] on button "Web interface" at bounding box center [443, 199] width 192 height 34
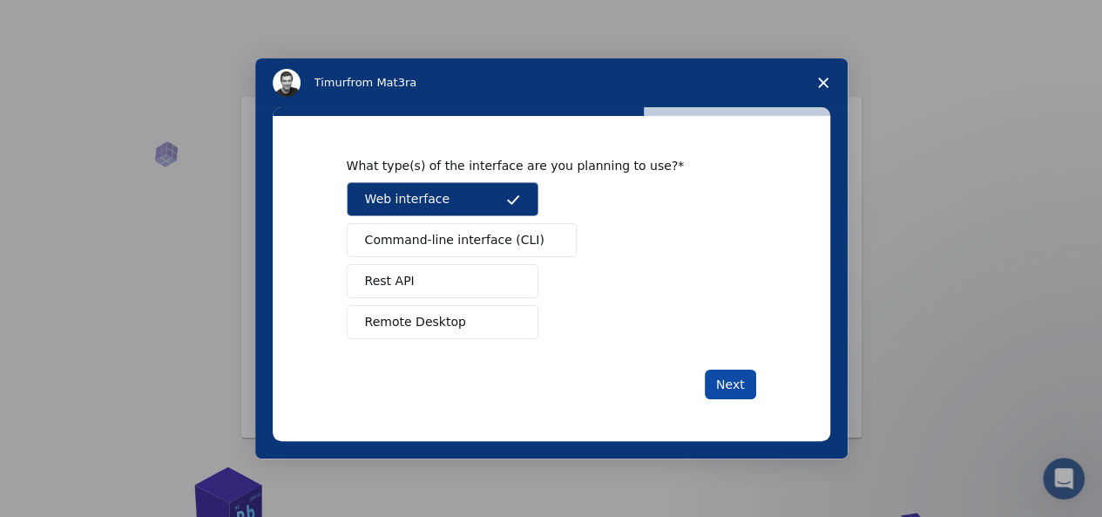
click at [738, 382] on button "Next" at bounding box center [730, 384] width 51 height 30
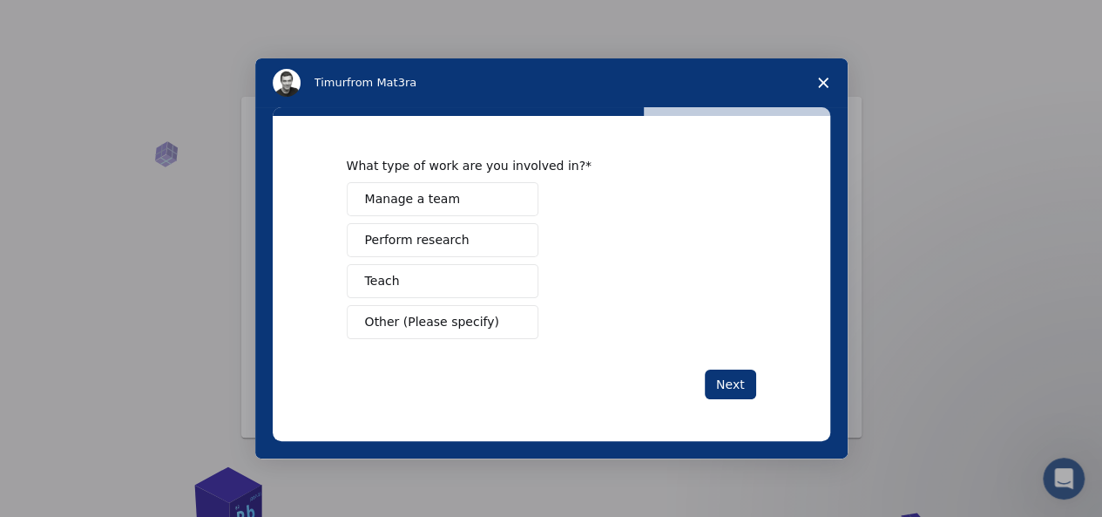
click at [472, 239] on button "Perform research" at bounding box center [443, 240] width 192 height 34
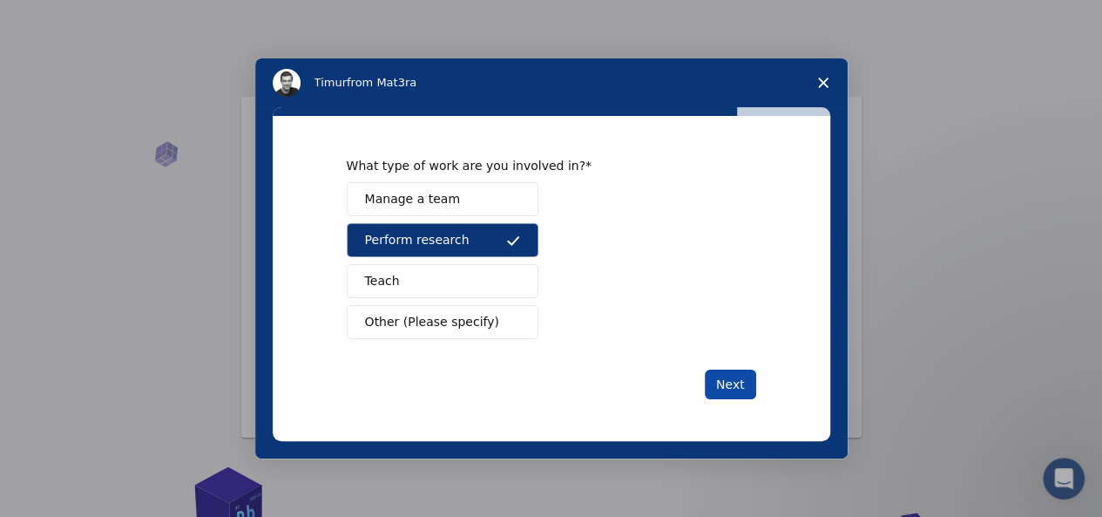
click at [738, 386] on button "Next" at bounding box center [730, 384] width 51 height 30
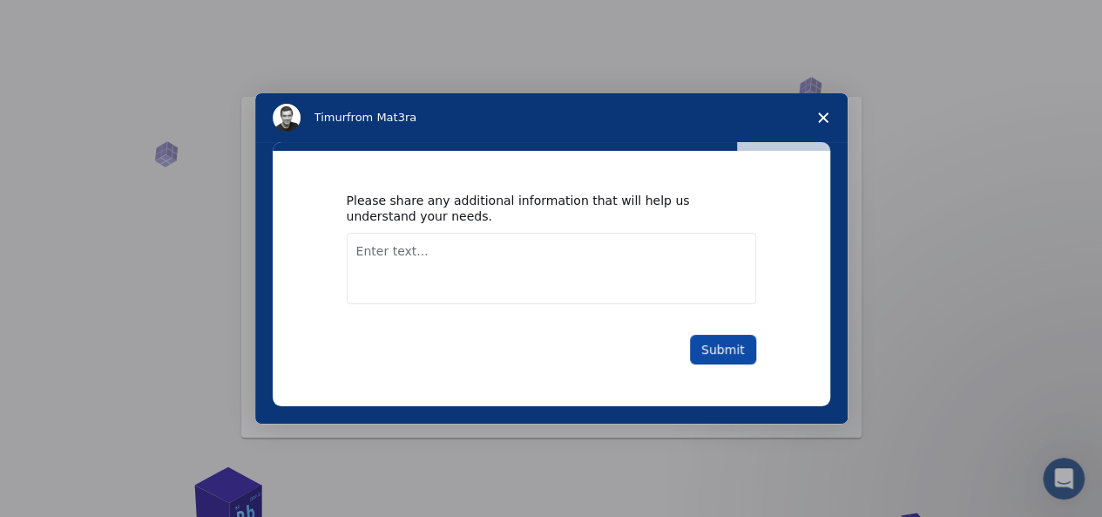
click at [741, 357] on button "Submit" at bounding box center [723, 350] width 66 height 30
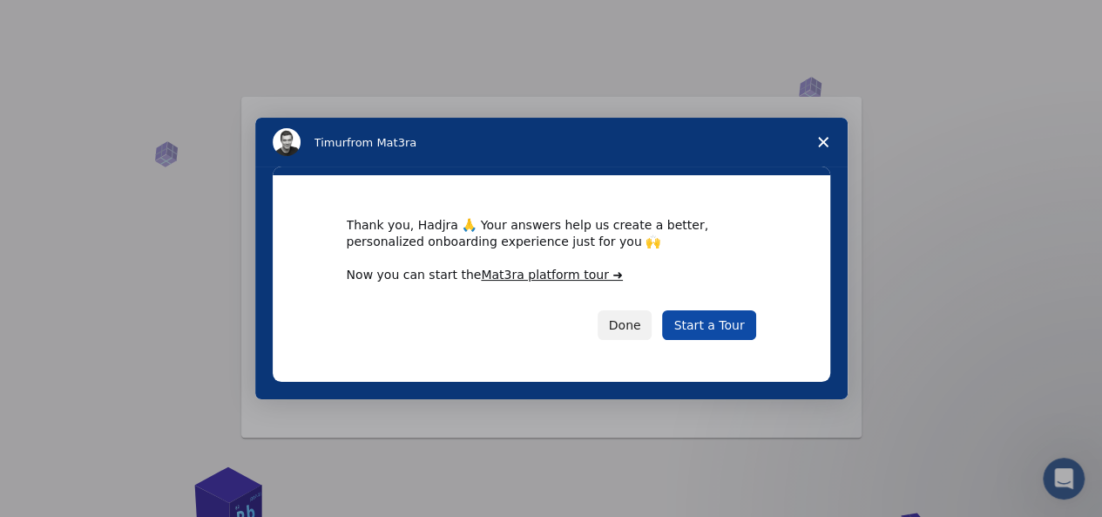
click at [734, 333] on link "Start a Tour" at bounding box center [708, 325] width 93 height 30
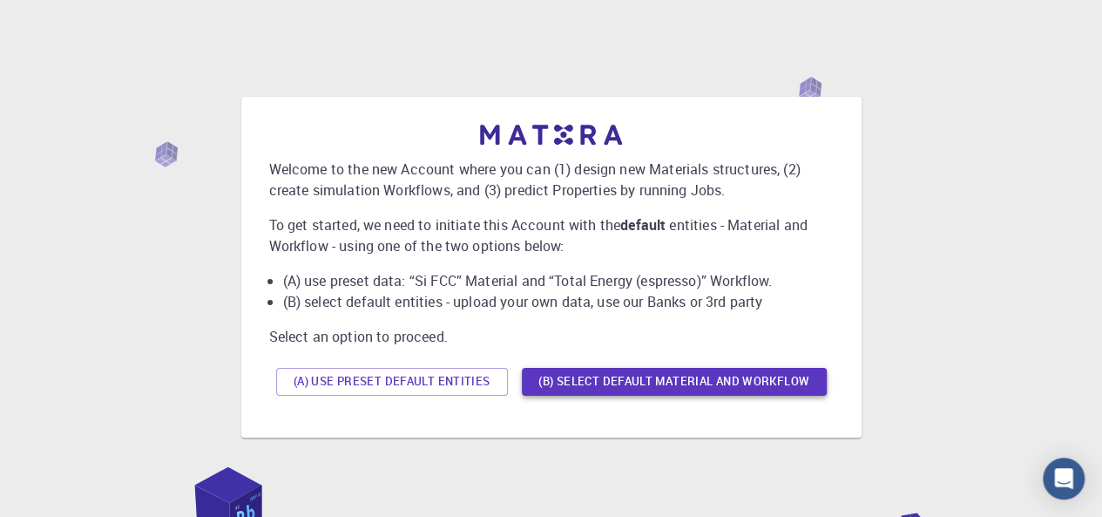
click at [608, 378] on button "(B) Select default material and workflow" at bounding box center [674, 382] width 305 height 28
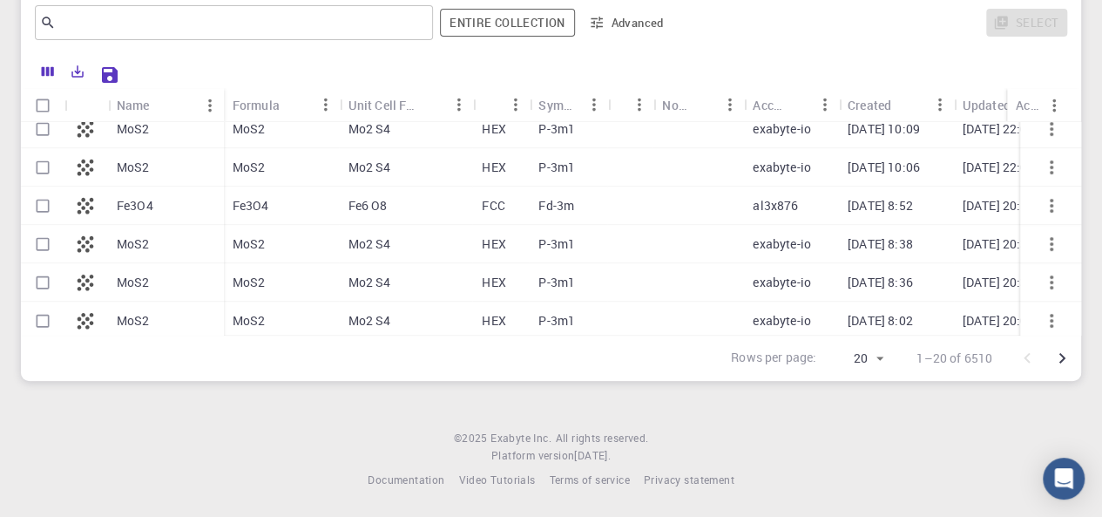
scroll to position [559, 0]
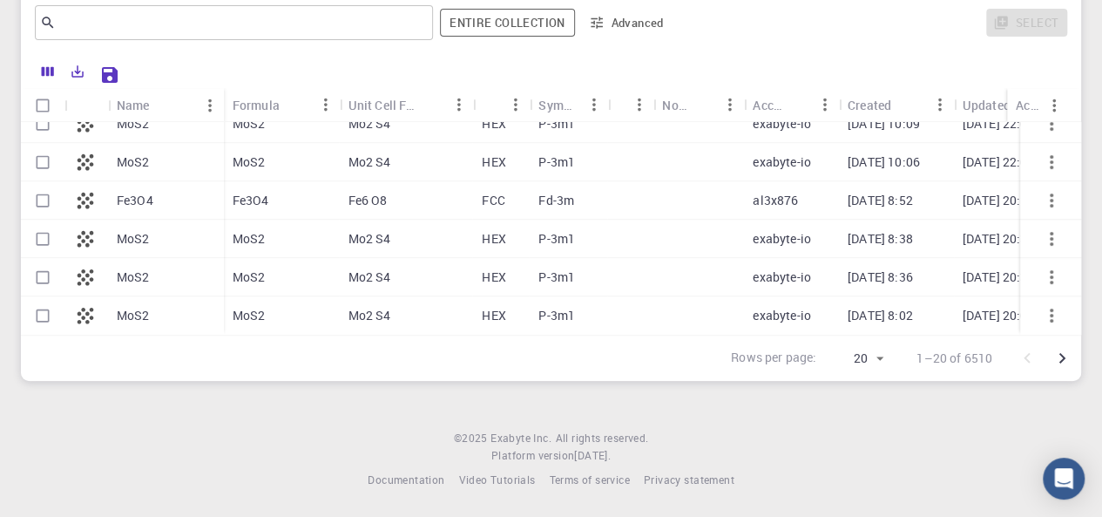
click at [45, 197] on input "Select row" at bounding box center [42, 200] width 33 height 33
checkbox input "true"
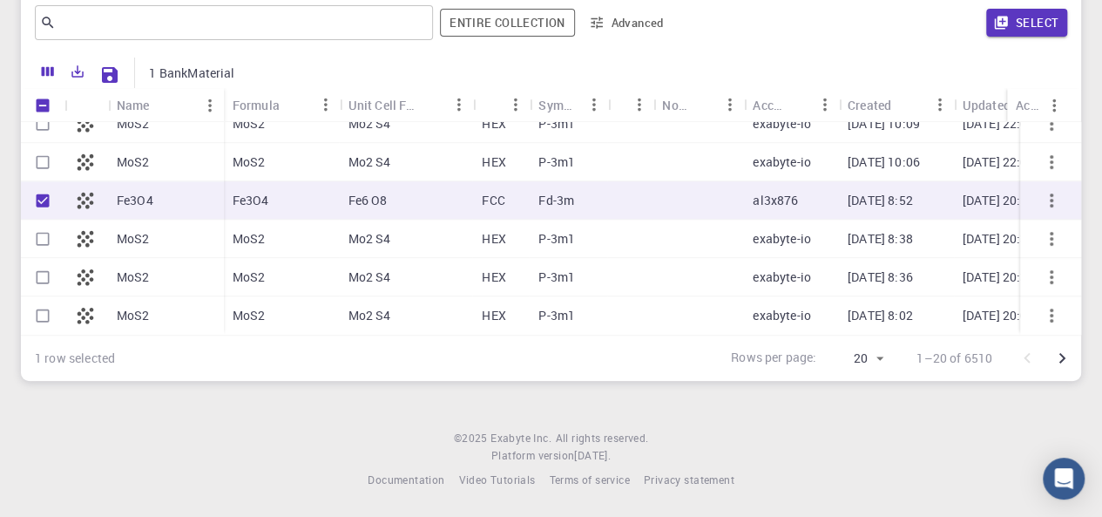
click at [218, 195] on div "Fe3O4" at bounding box center [166, 200] width 116 height 38
click at [220, 193] on div "Fe3O4" at bounding box center [166, 200] width 116 height 38
checkbox input "true"
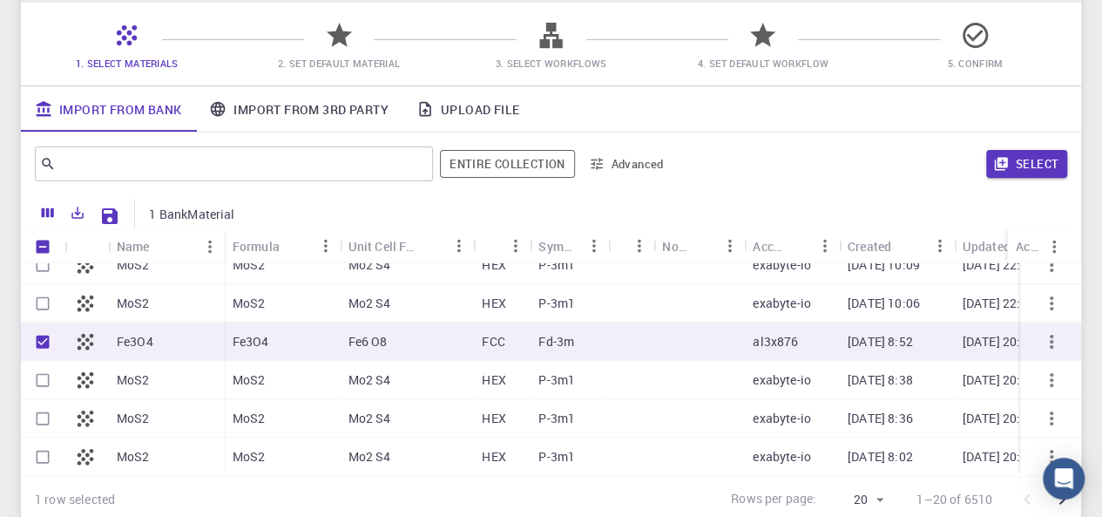
scroll to position [130, 0]
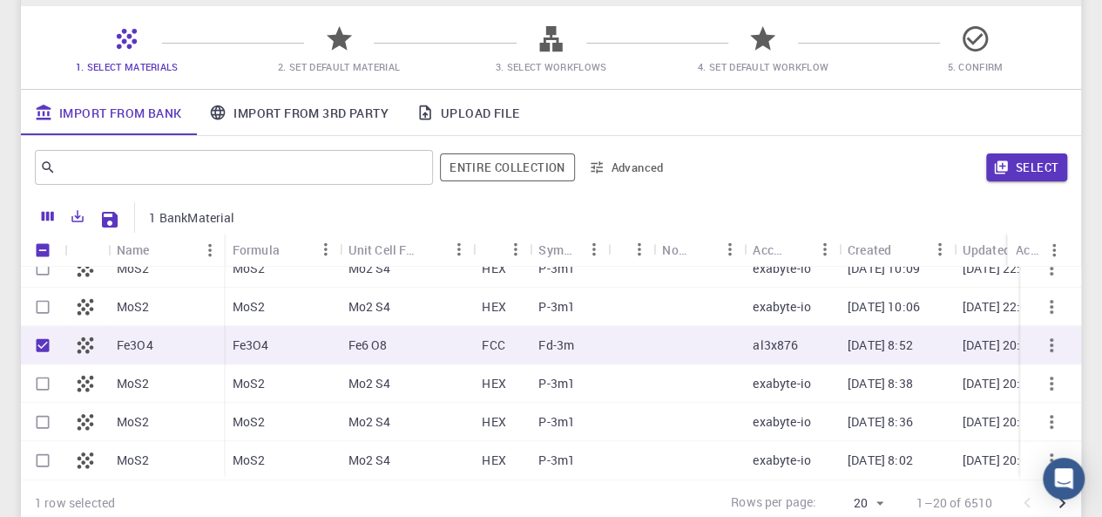
click at [112, 220] on icon "Save Explorer Settings" at bounding box center [110, 220] width 16 height 16
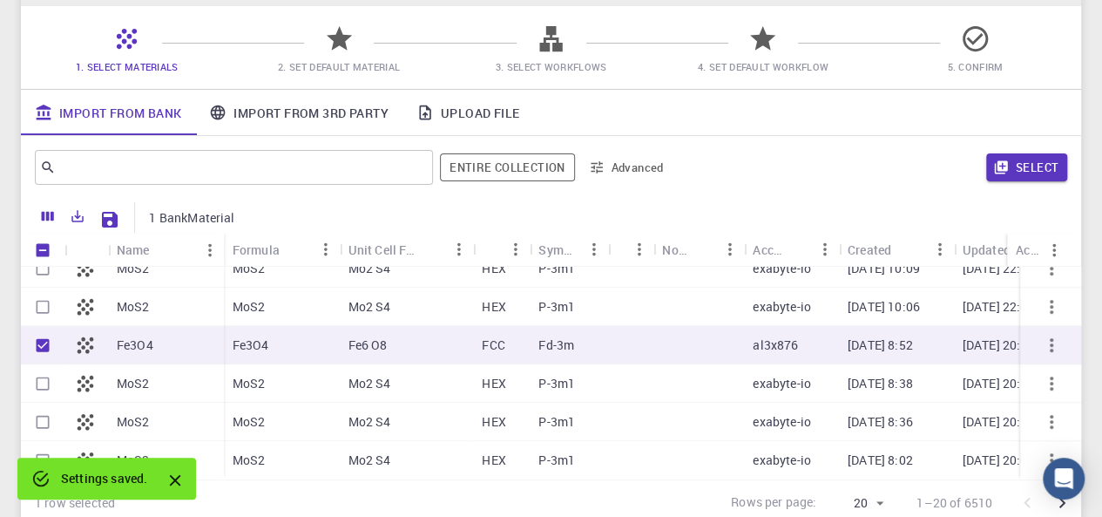
click at [98, 498] on div "Settings saved." at bounding box center [106, 478] width 179 height 42
click at [108, 491] on div "Settings saved." at bounding box center [104, 478] width 86 height 31
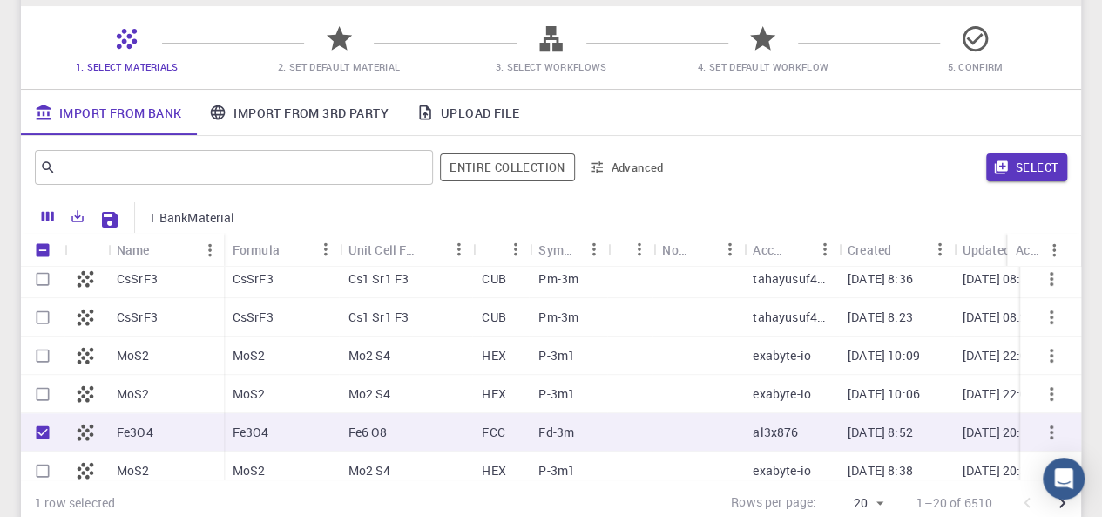
scroll to position [443, 0]
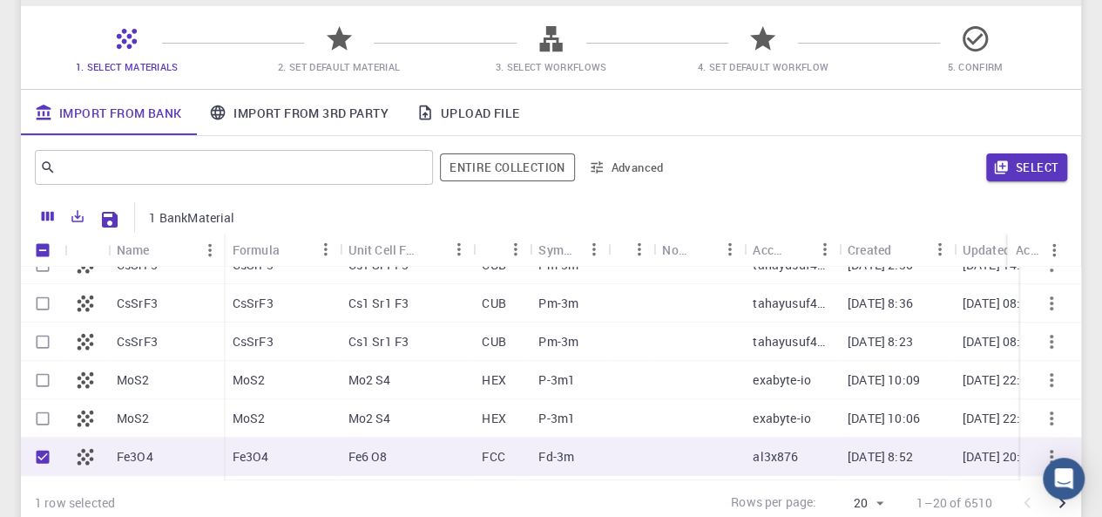
click at [146, 456] on p "Fe3O4" at bounding box center [135, 456] width 37 height 17
checkbox input "false"
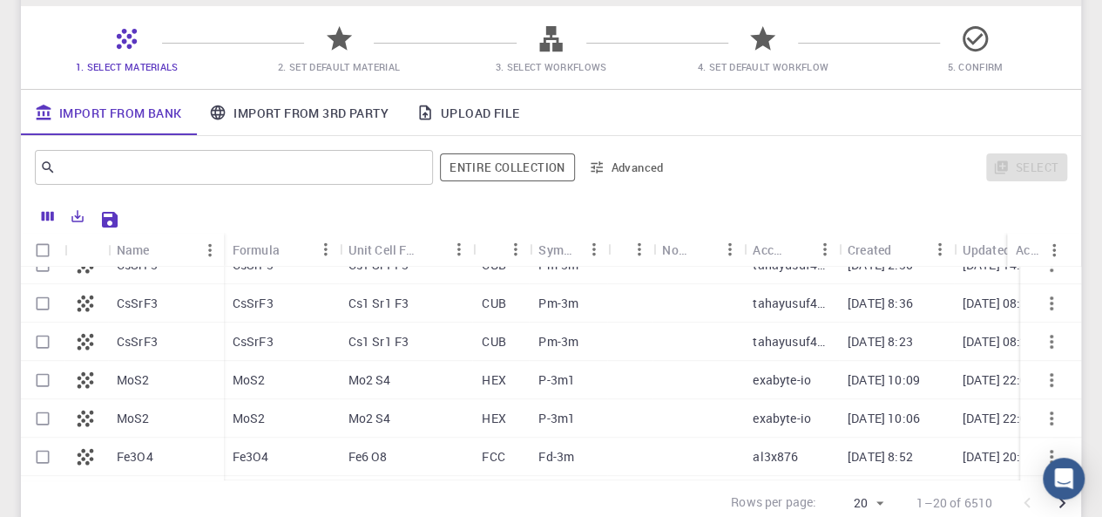
click at [44, 214] on icon "Columns" at bounding box center [48, 217] width 12 height 10
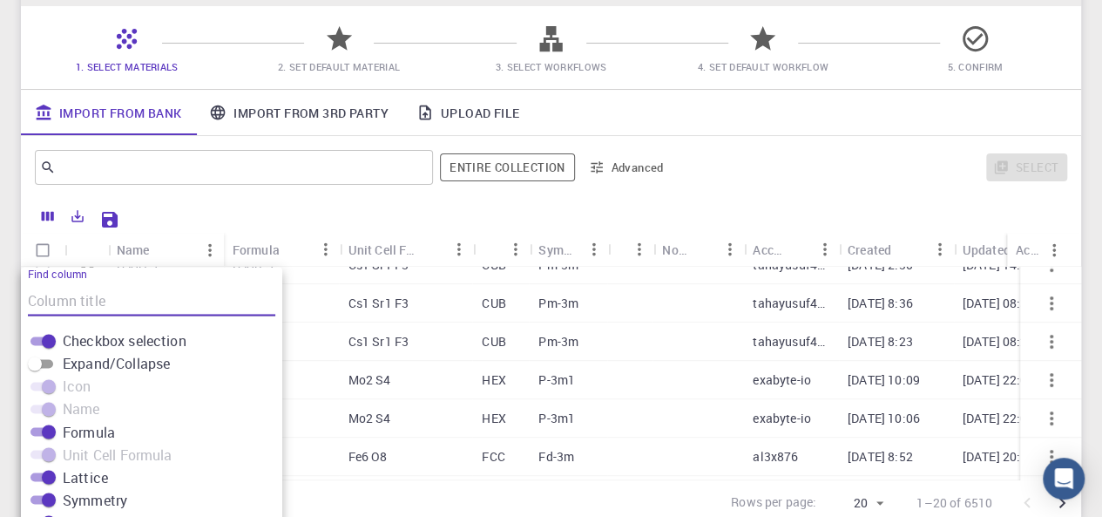
scroll to position [272, 0]
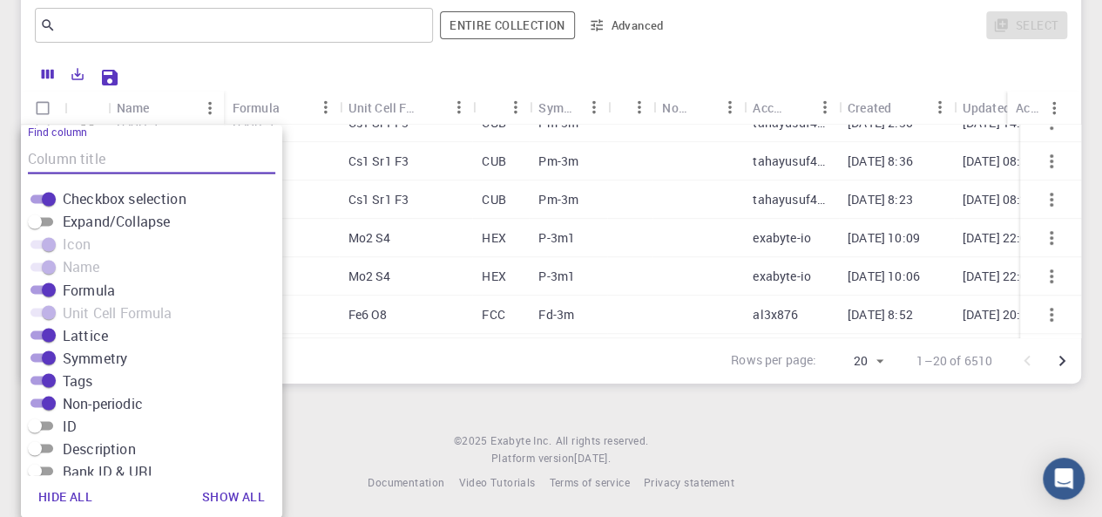
click at [355, 372] on div "Rows per page: 20 20 1–20 of 6510" at bounding box center [551, 360] width 1060 height 46
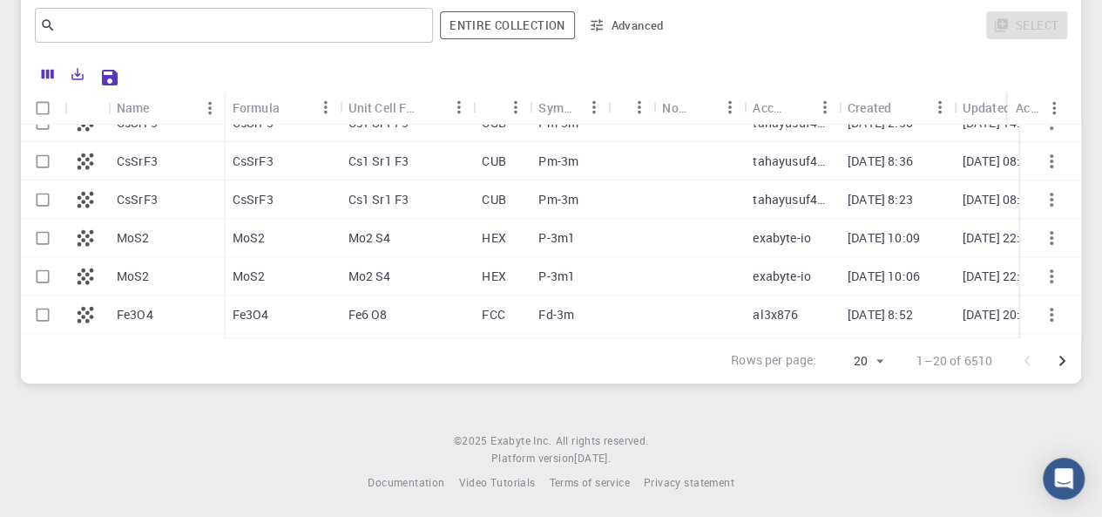
click at [110, 82] on icon "Save Explorer Settings" at bounding box center [109, 77] width 21 height 21
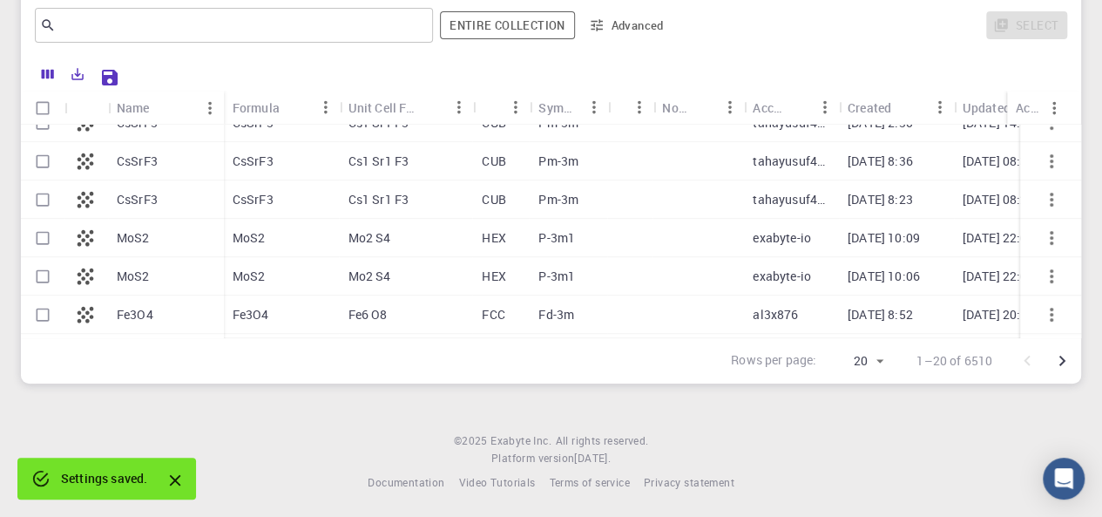
click at [77, 490] on div "Settings saved." at bounding box center [104, 478] width 86 height 31
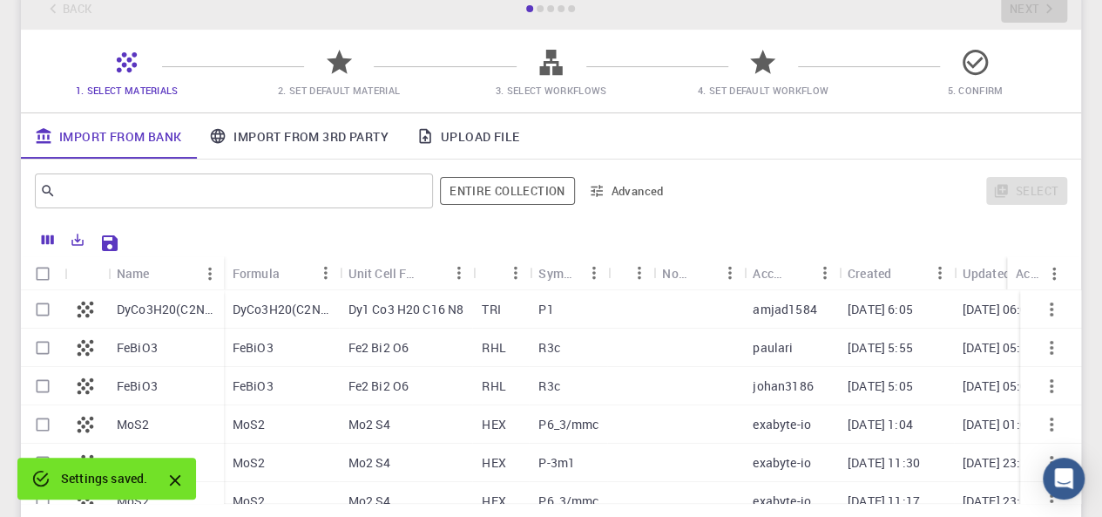
scroll to position [0, 0]
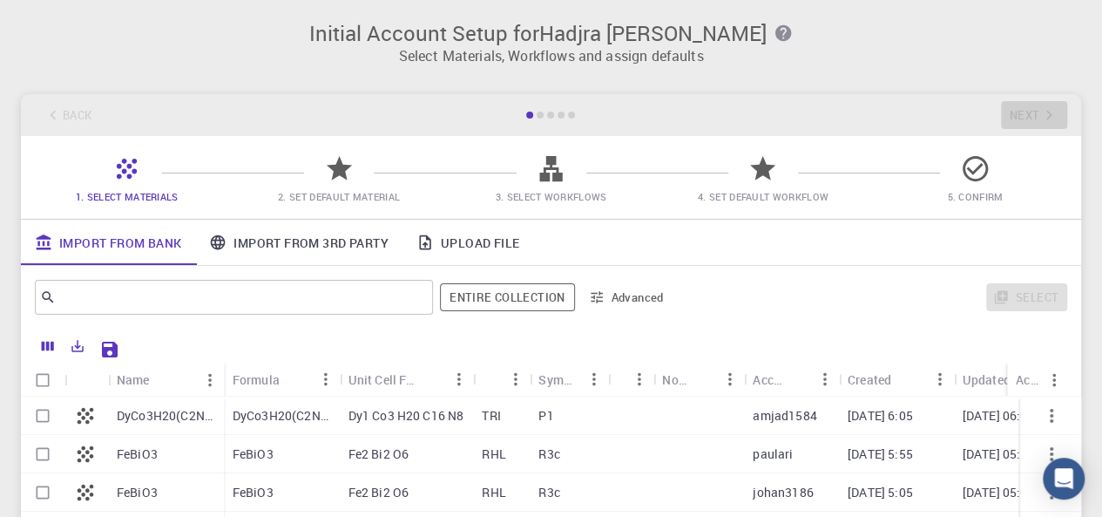
click at [327, 167] on icon at bounding box center [339, 168] width 30 height 30
click at [430, 242] on icon at bounding box center [424, 242] width 11 height 15
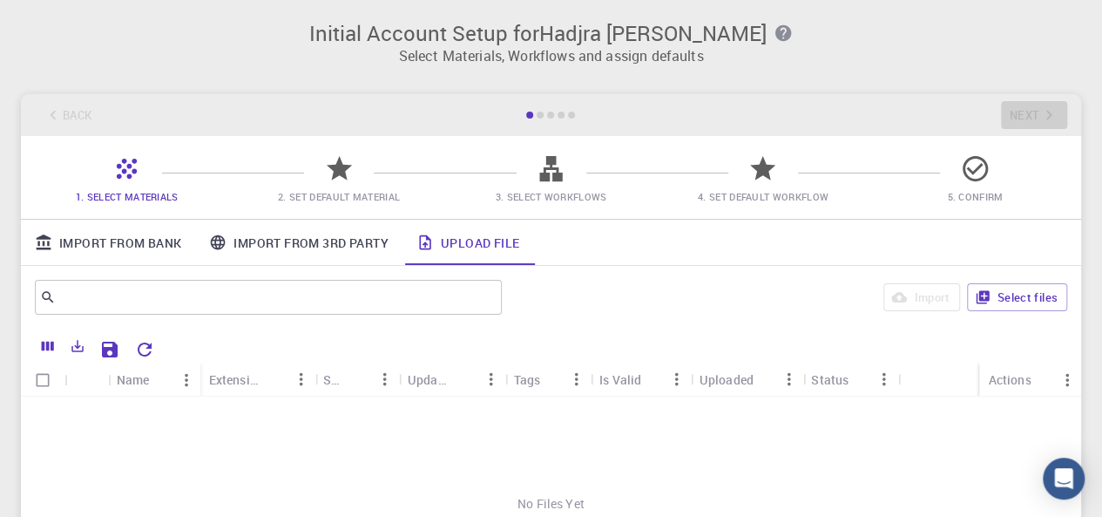
click at [276, 247] on link "Import From 3rd Party" at bounding box center [298, 242] width 206 height 45
